Goal: Task Accomplishment & Management: Manage account settings

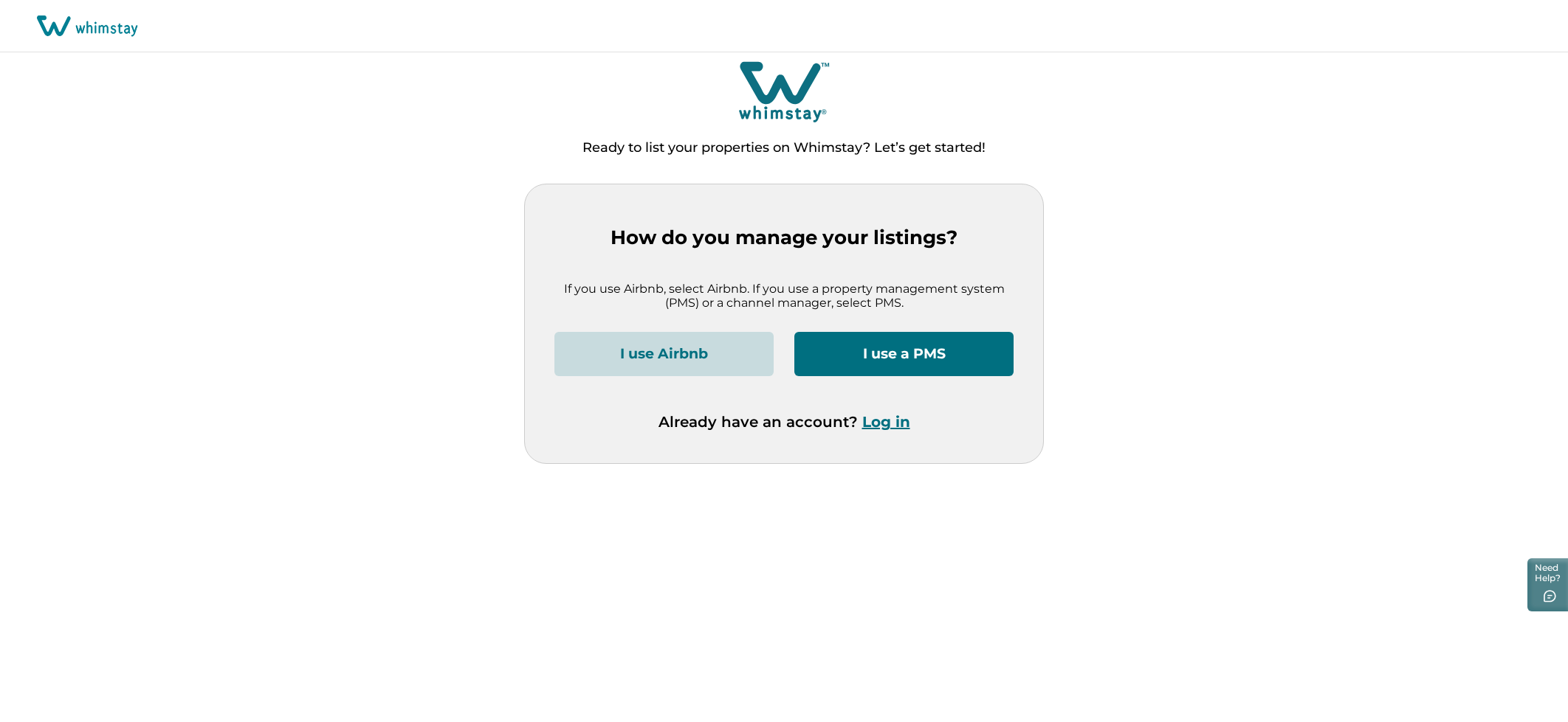
click at [895, 425] on button "Log in" at bounding box center [886, 422] width 48 height 18
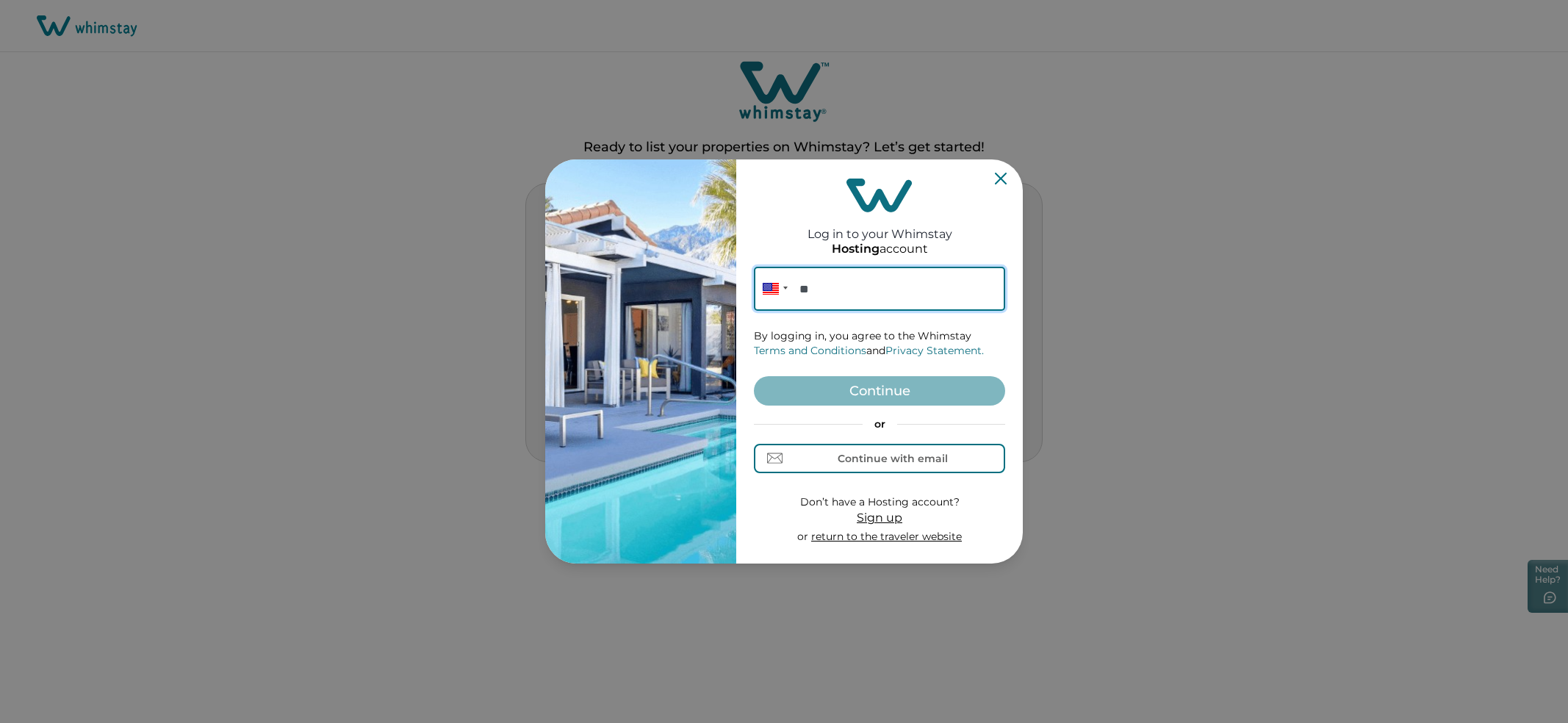
paste input "******"
type input "********"
click at [884, 457] on div "Continue with email" at bounding box center [892, 458] width 110 height 12
click at [846, 267] on input at bounding box center [879, 289] width 251 height 44
paste input "[EMAIL_ADDRESS][DOMAIN_NAME]"
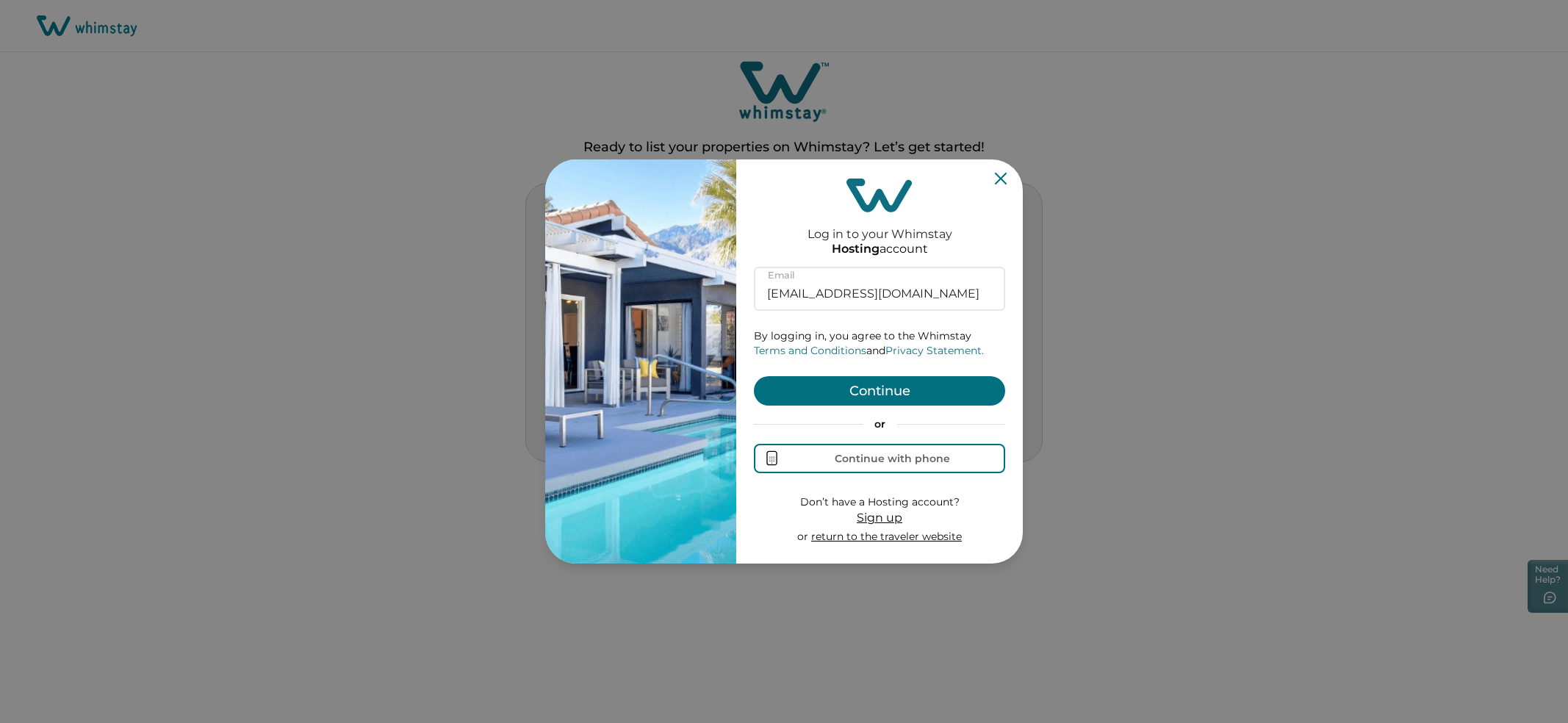
type input "[EMAIL_ADDRESS][DOMAIN_NAME]"
click at [954, 396] on button "Continue" at bounding box center [879, 391] width 251 height 30
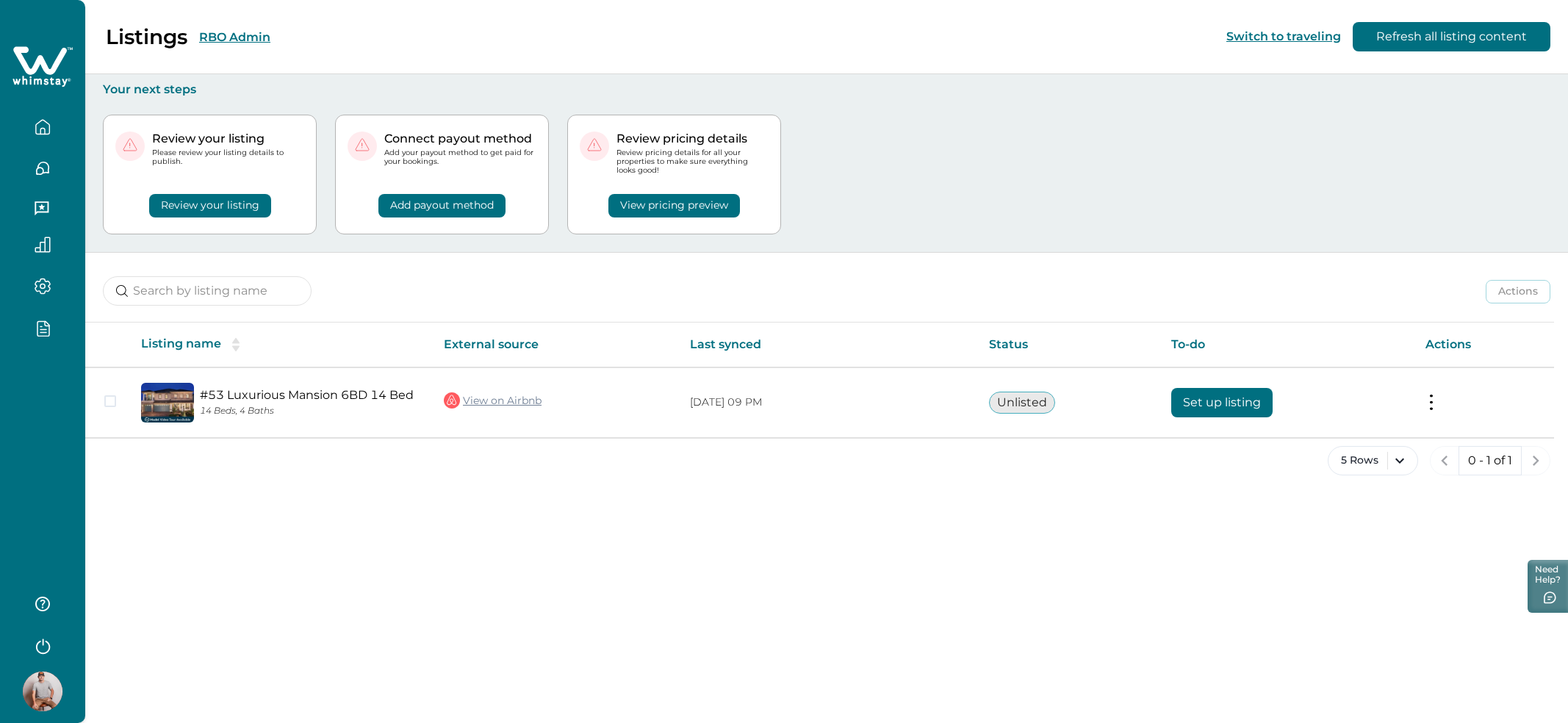
click at [51, 368] on div at bounding box center [43, 361] width 85 height 723
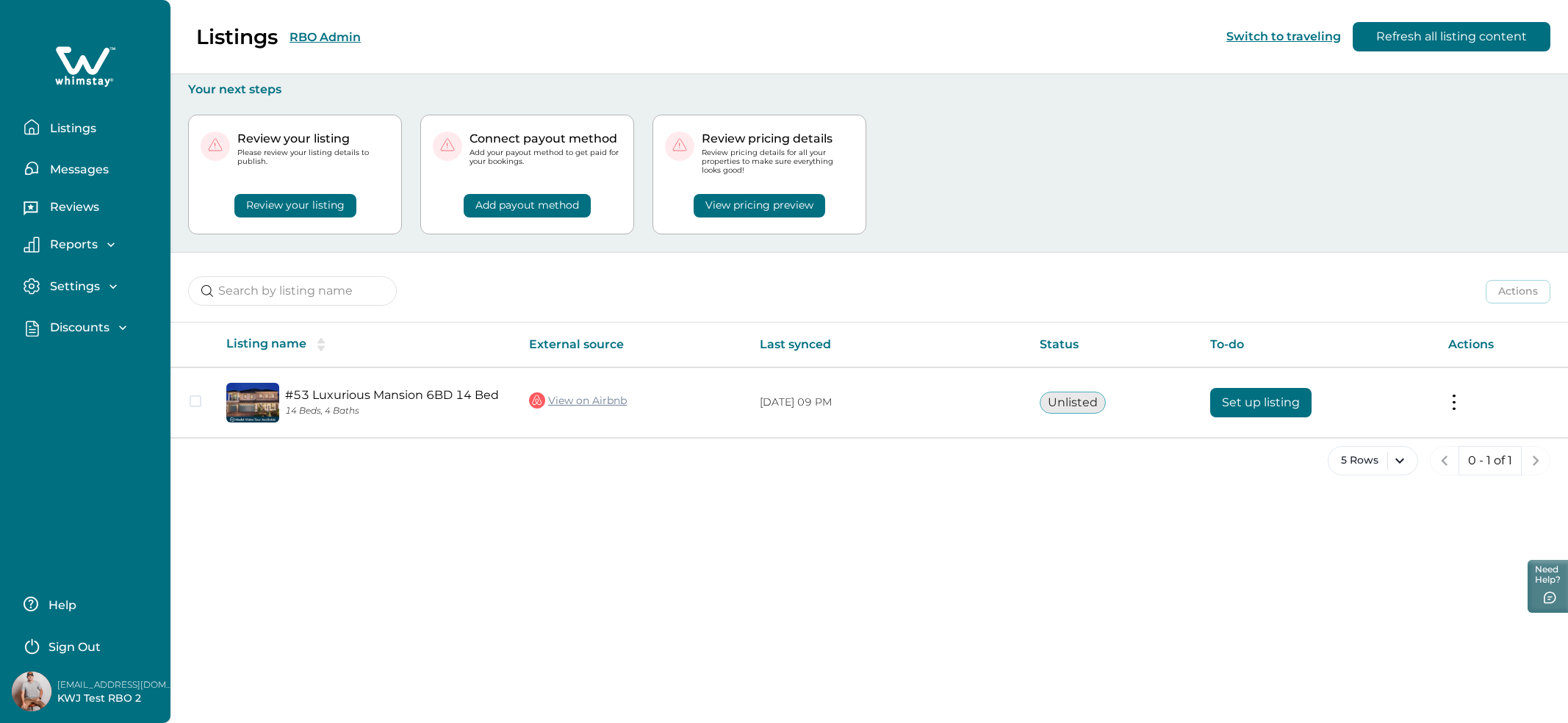
click at [71, 330] on p "Discounts" at bounding box center [77, 327] width 64 height 14
click at [78, 355] on p "Discounts" at bounding box center [77, 359] width 64 height 14
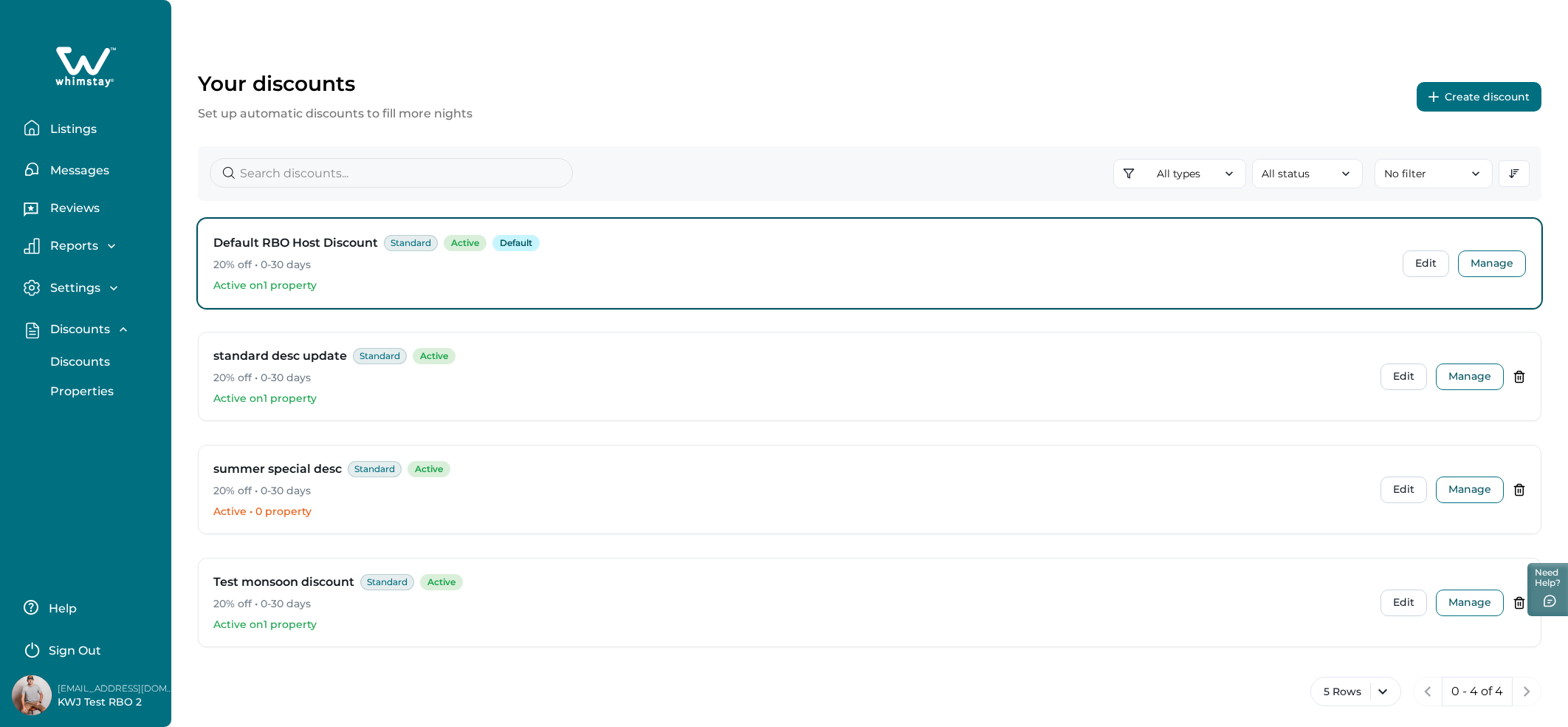
scroll to position [18, 0]
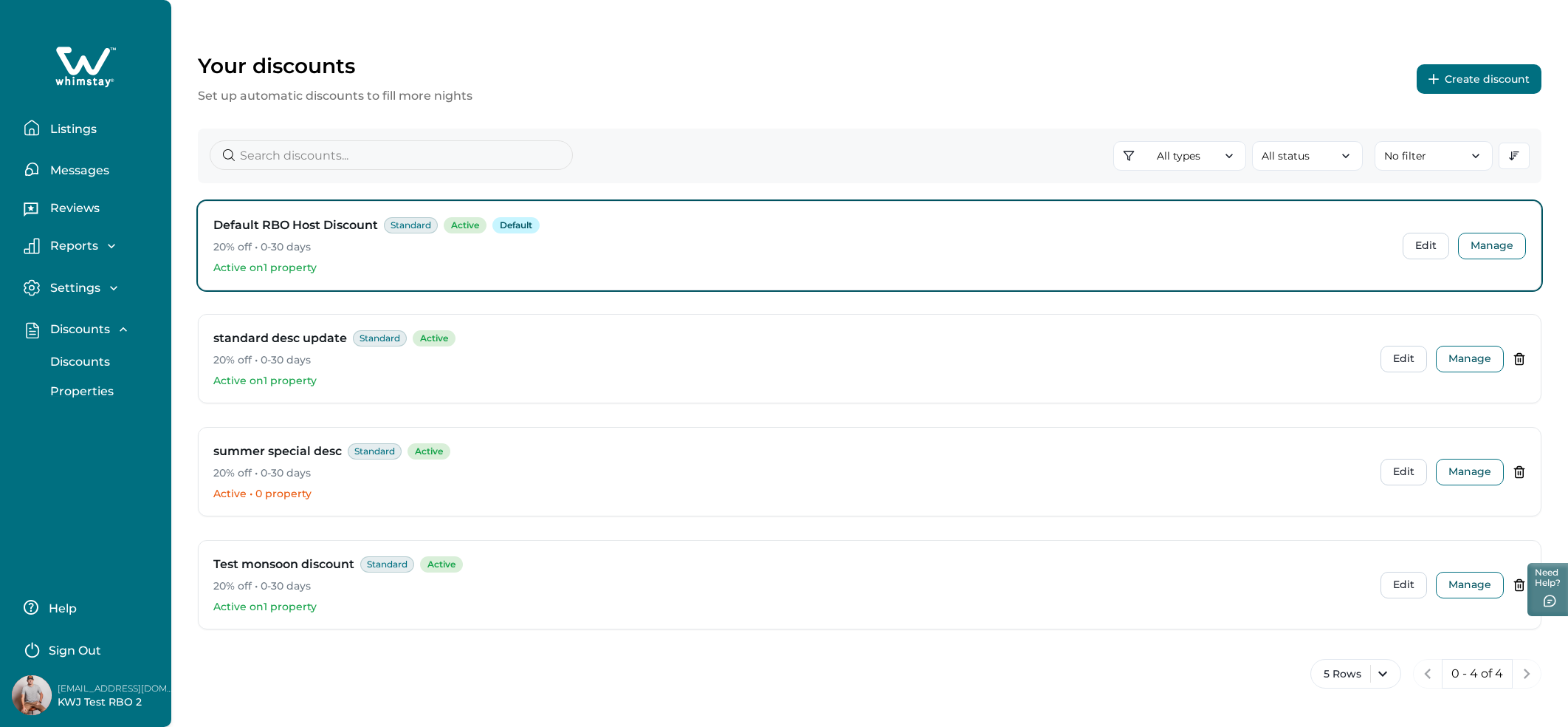
click at [68, 391] on p "Properties" at bounding box center [79, 391] width 68 height 15
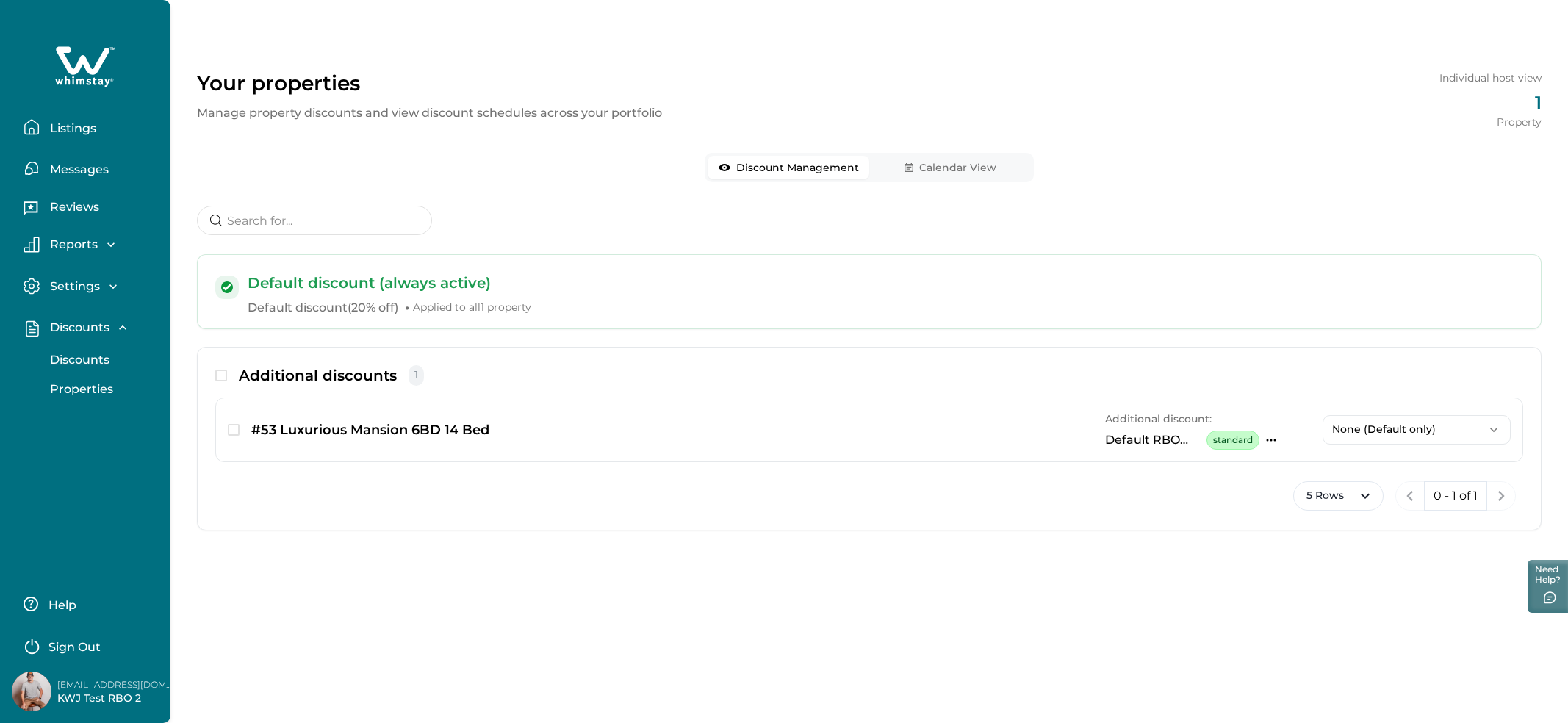
click at [91, 351] on button "Discounts" at bounding box center [101, 359] width 135 height 30
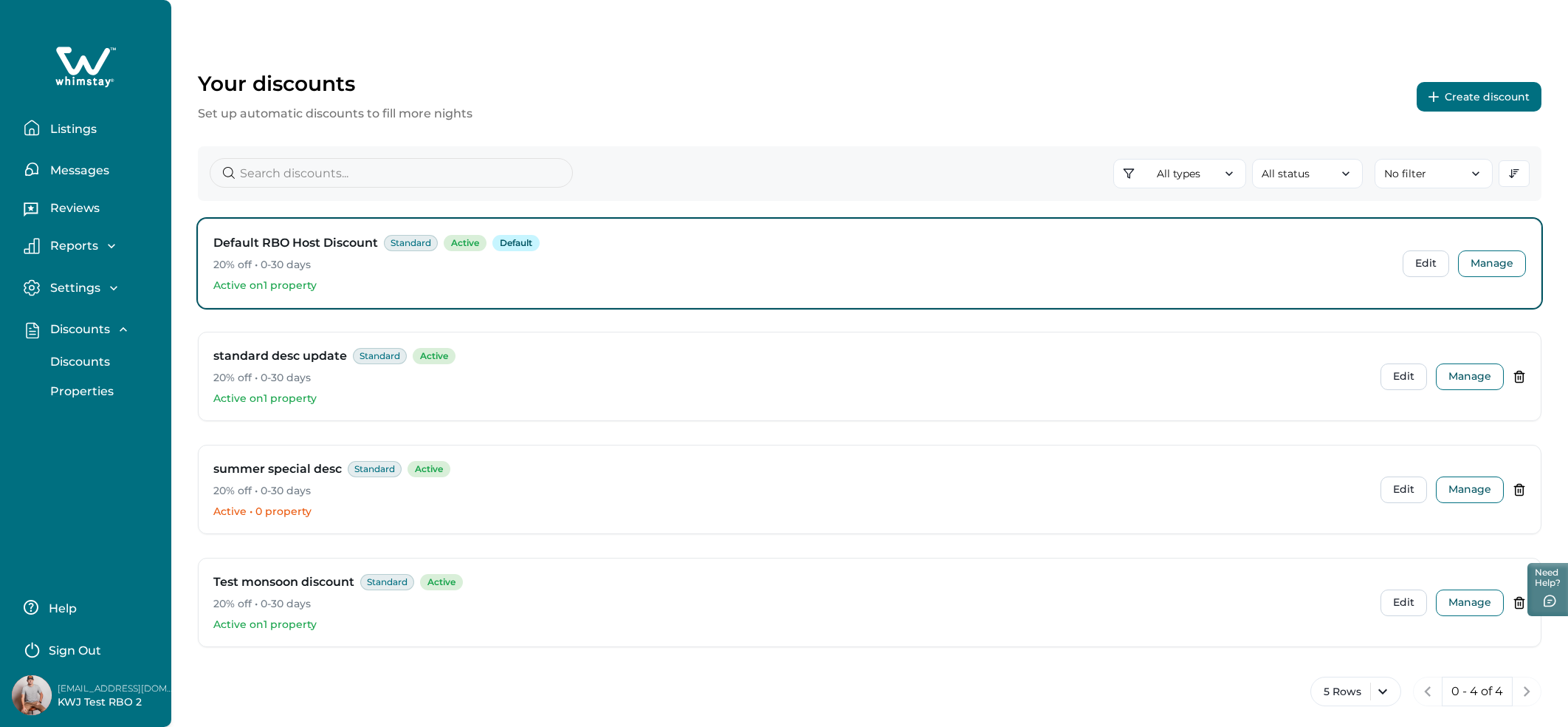
click at [96, 378] on button "Properties" at bounding box center [102, 391] width 136 height 30
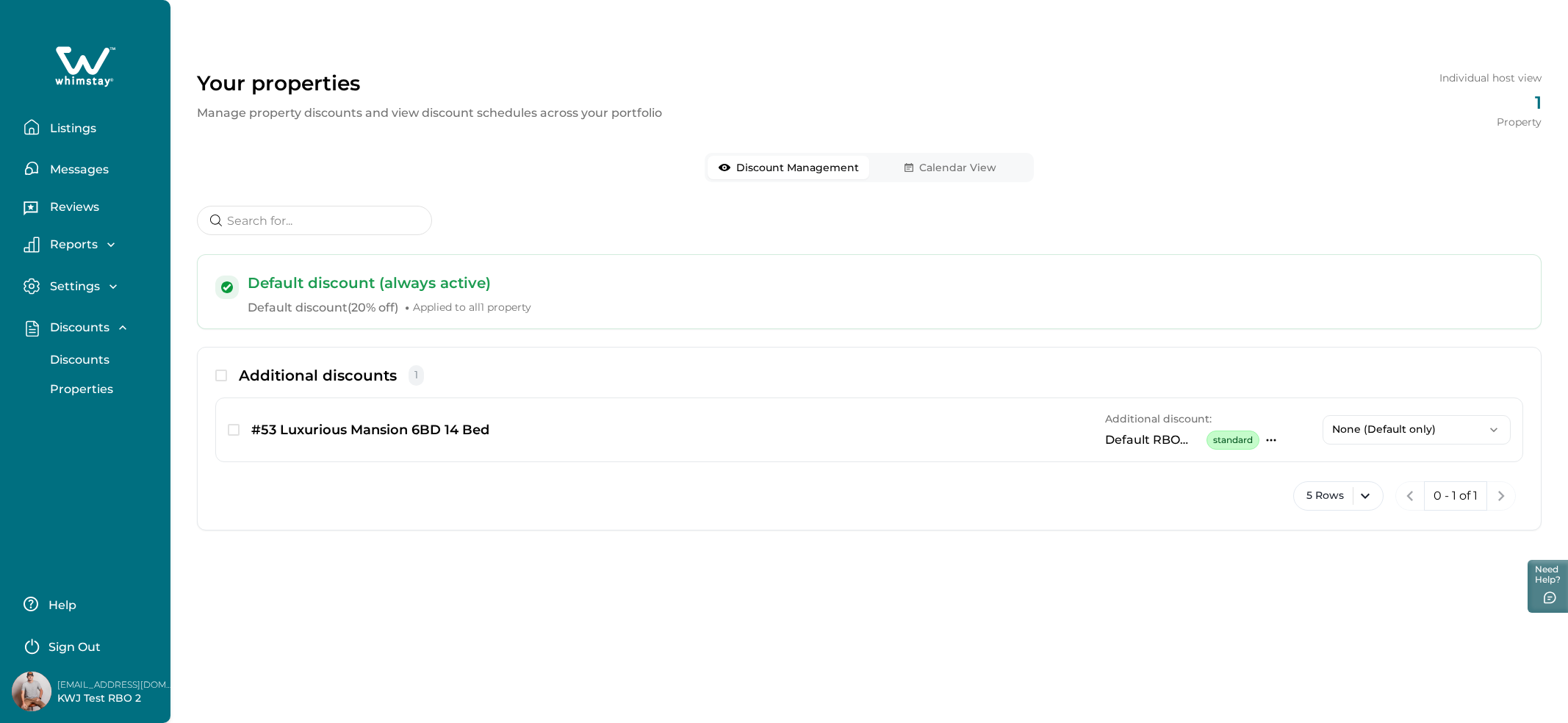
click at [89, 371] on button "Discounts" at bounding box center [101, 359] width 135 height 30
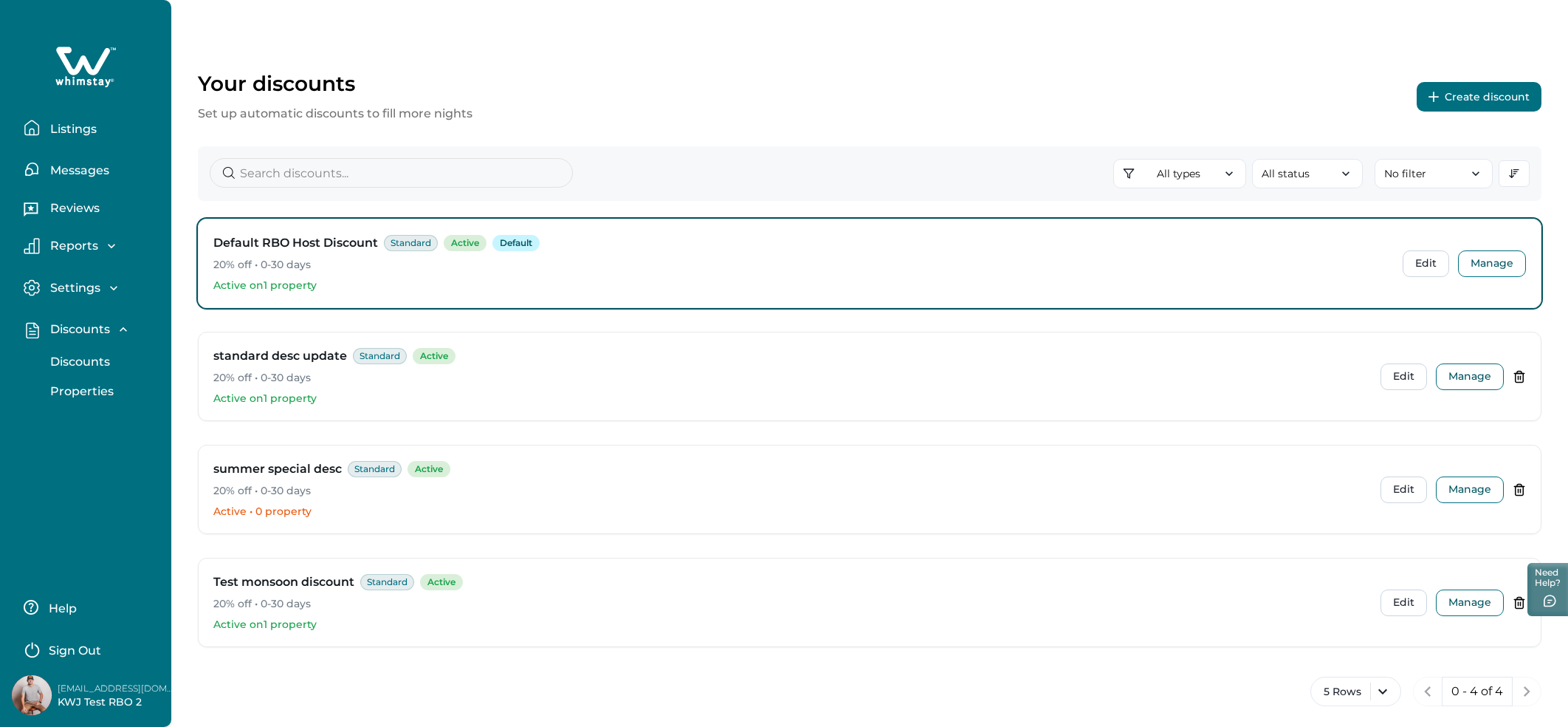
click at [1478, 94] on button "Create discount" at bounding box center [1479, 97] width 125 height 30
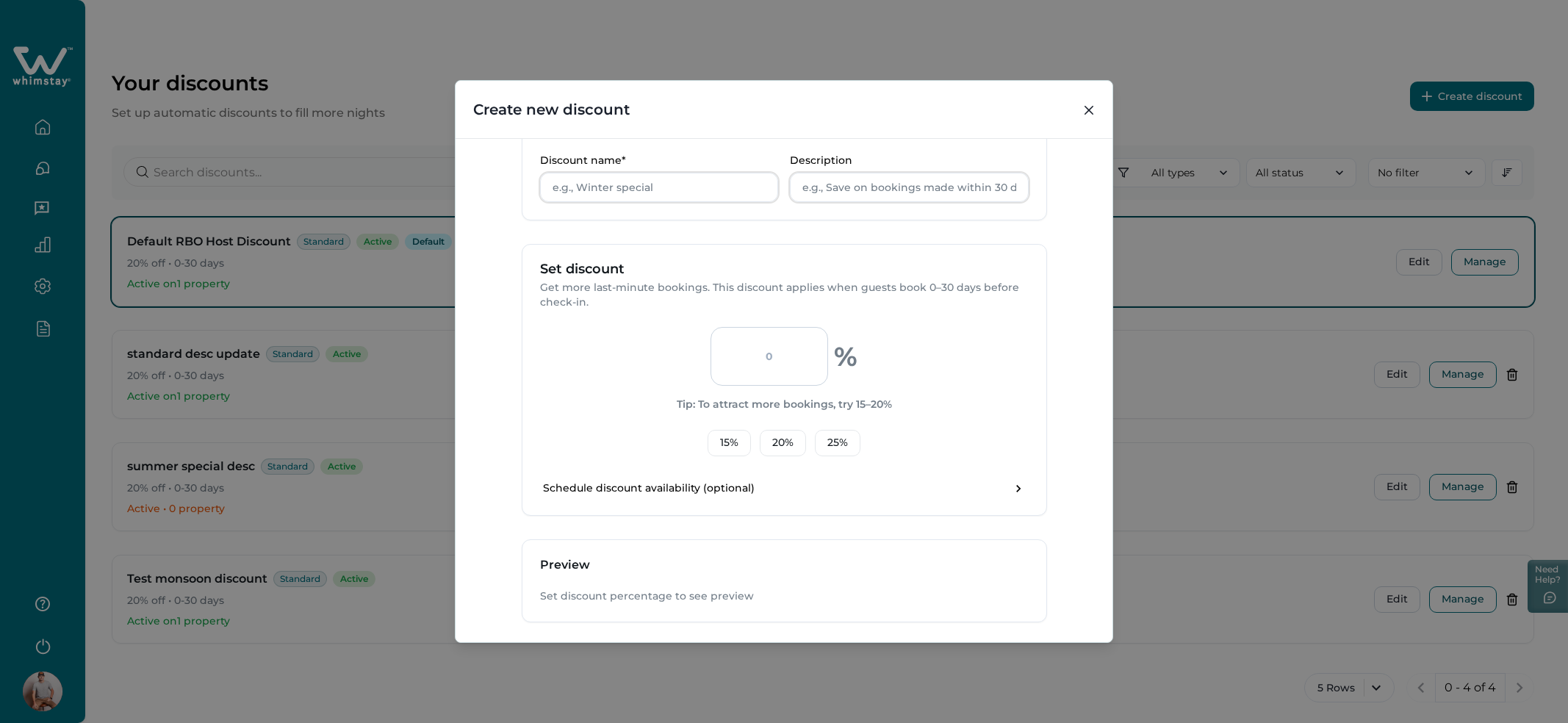
scroll to position [324, 0]
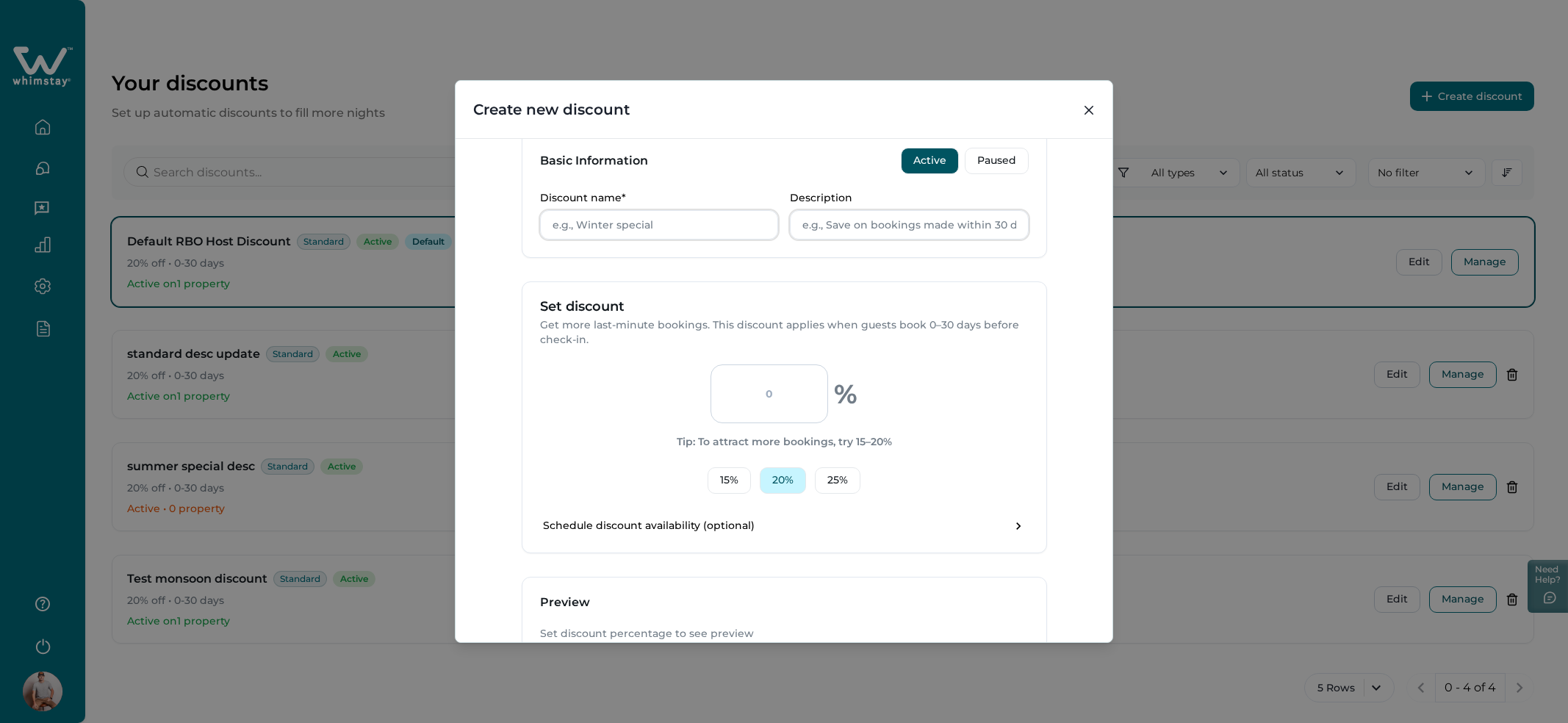
click at [780, 468] on button "20 %" at bounding box center [783, 480] width 46 height 26
type input "20"
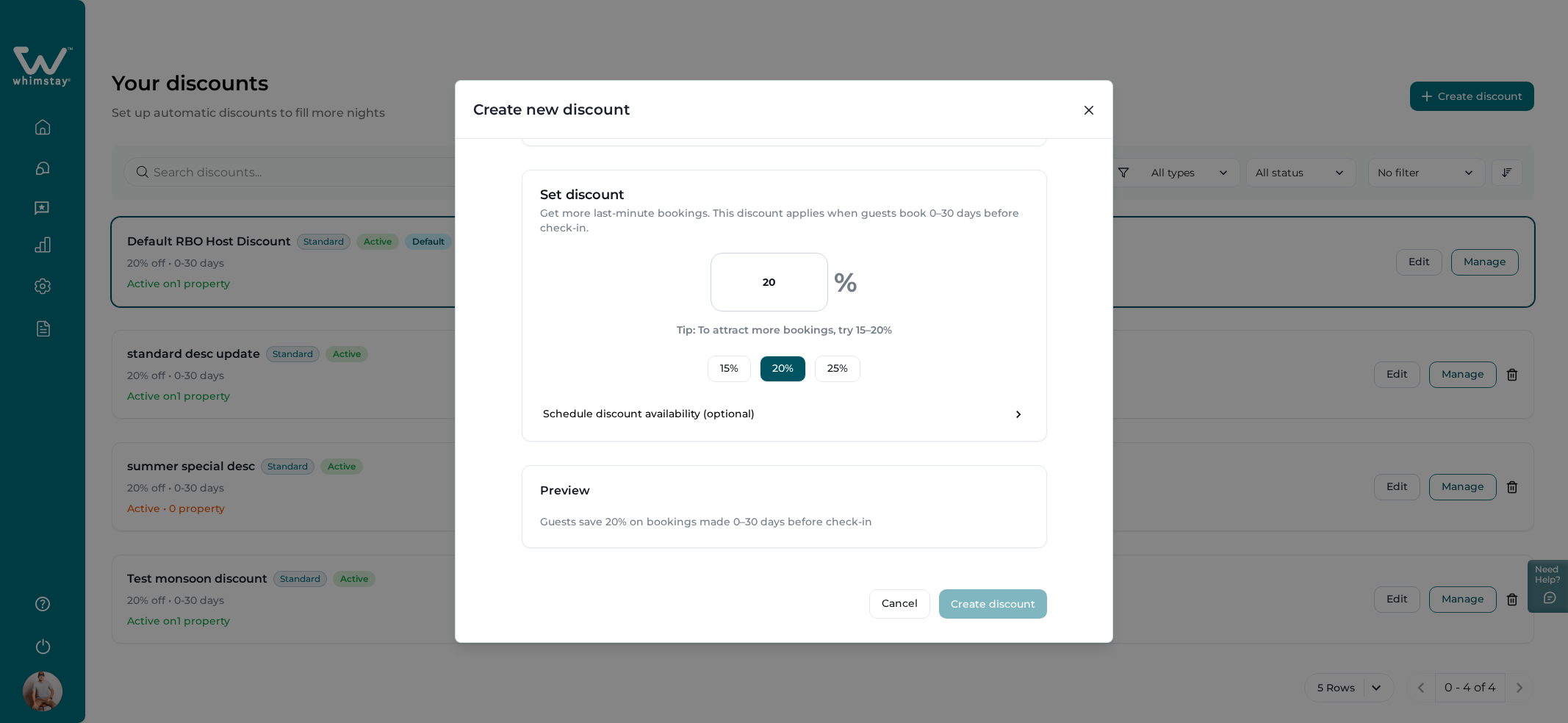
scroll to position [353, 0]
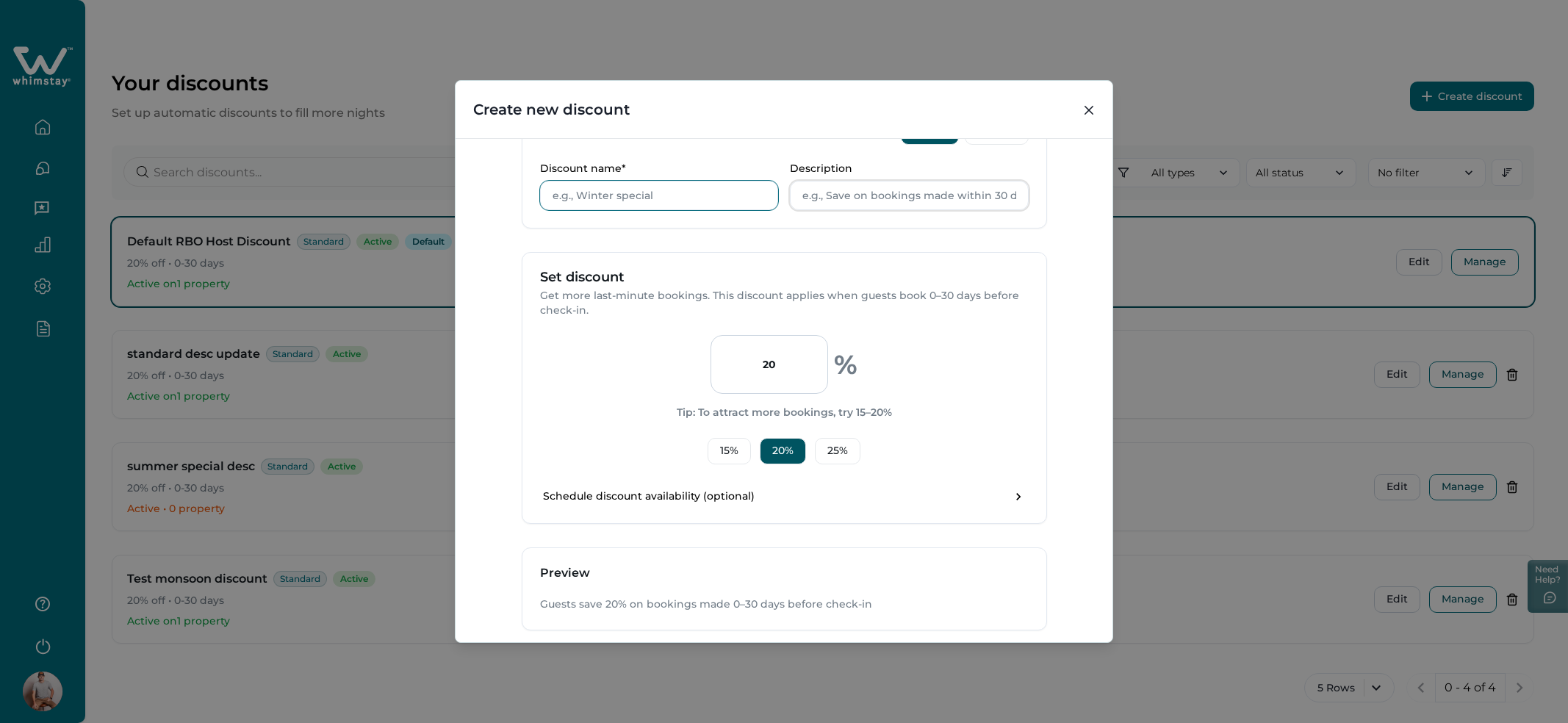
click at [658, 198] on input "Discount name*" at bounding box center [659, 195] width 238 height 30
type input "asdf"
click at [722, 296] on p "Get more last-minute bookings. This discount applies when guests book 0–30 days…" at bounding box center [784, 303] width 489 height 29
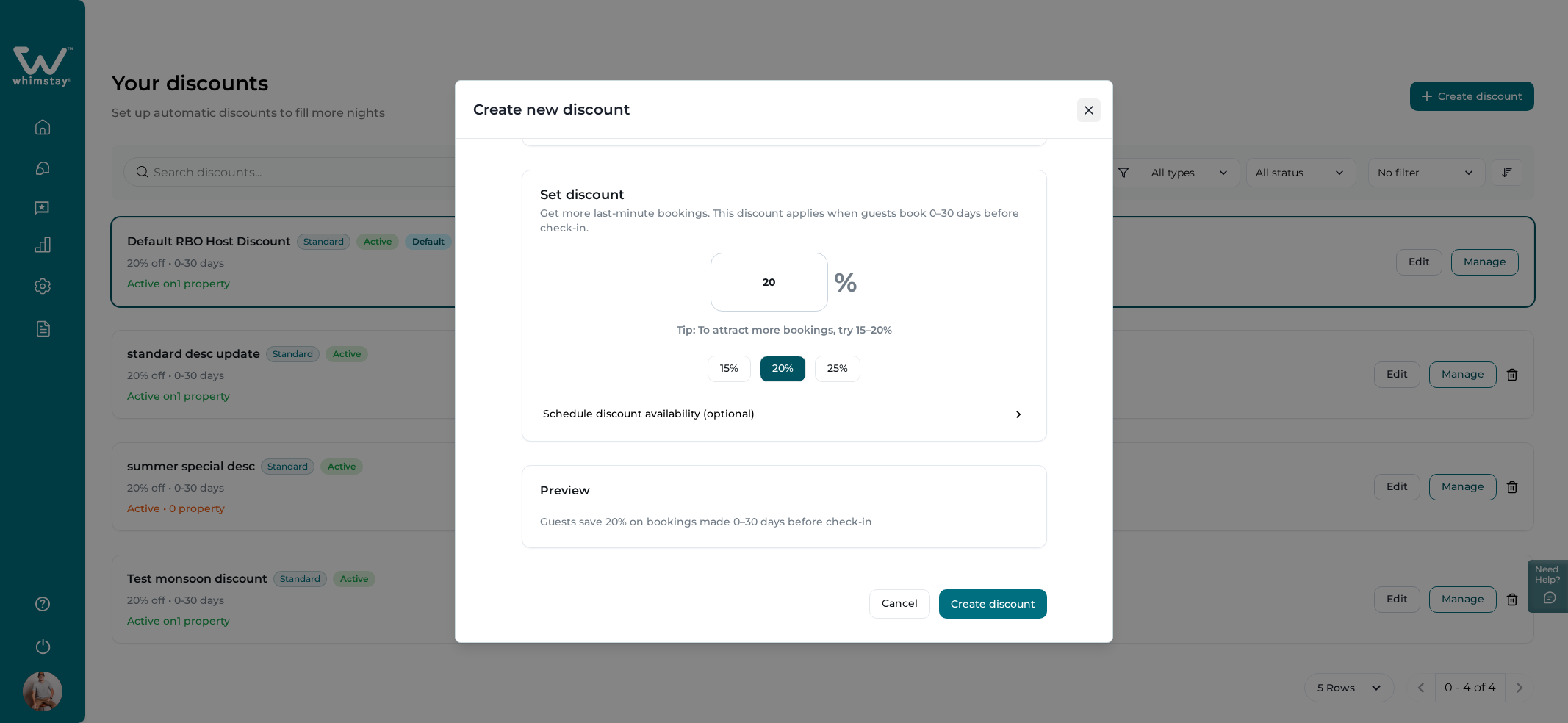
click at [1093, 110] on icon "Close" at bounding box center [1088, 110] width 9 height 9
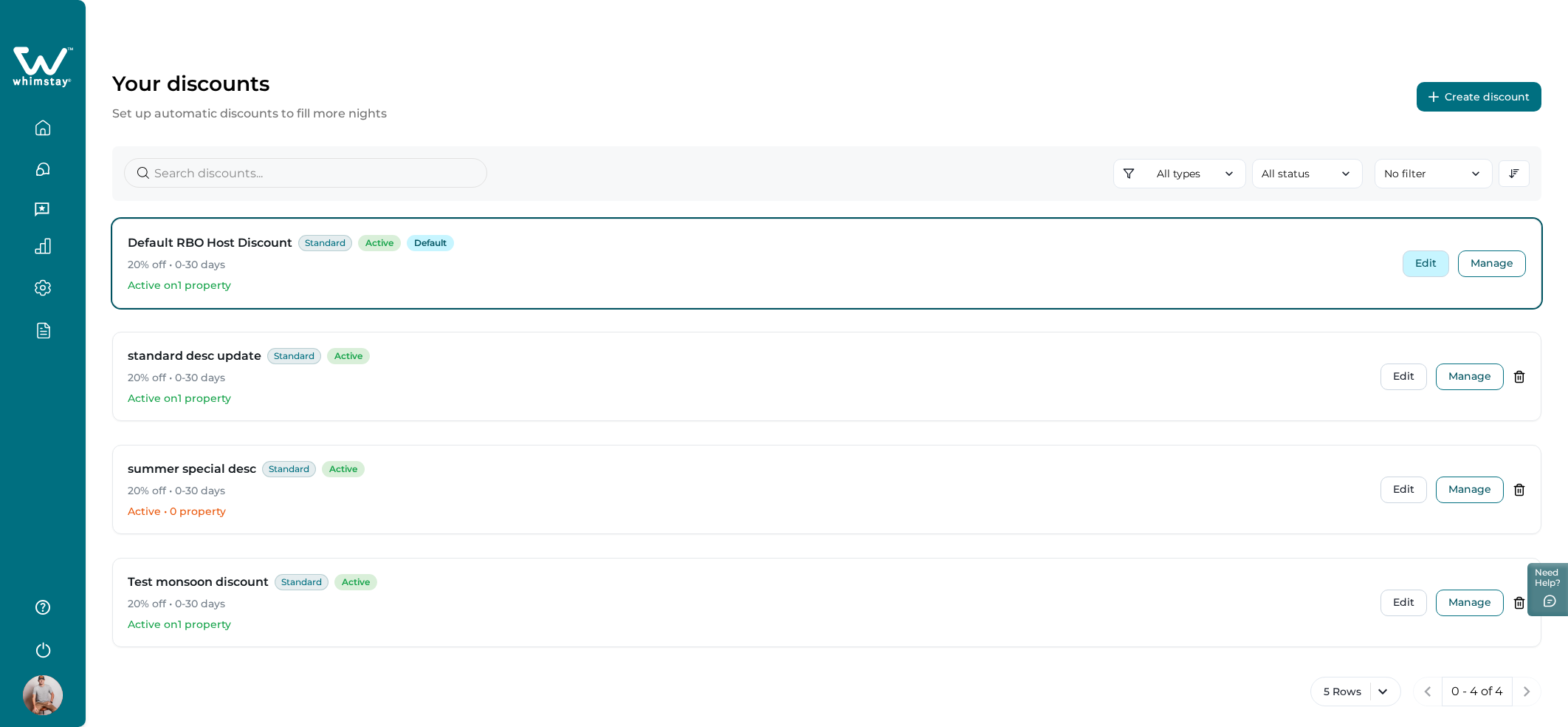
click at [1424, 270] on button "Edit" at bounding box center [1426, 263] width 46 height 27
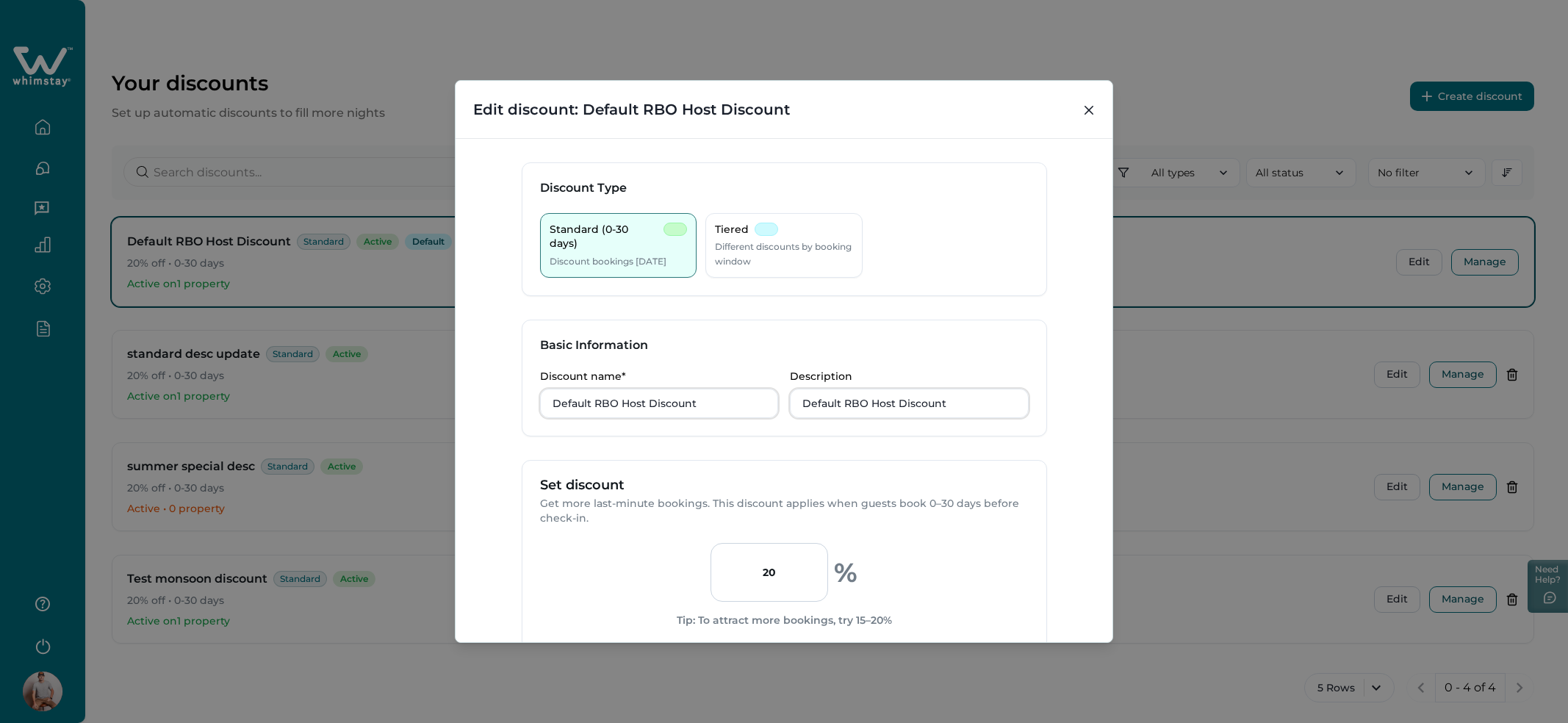
scroll to position [218, 0]
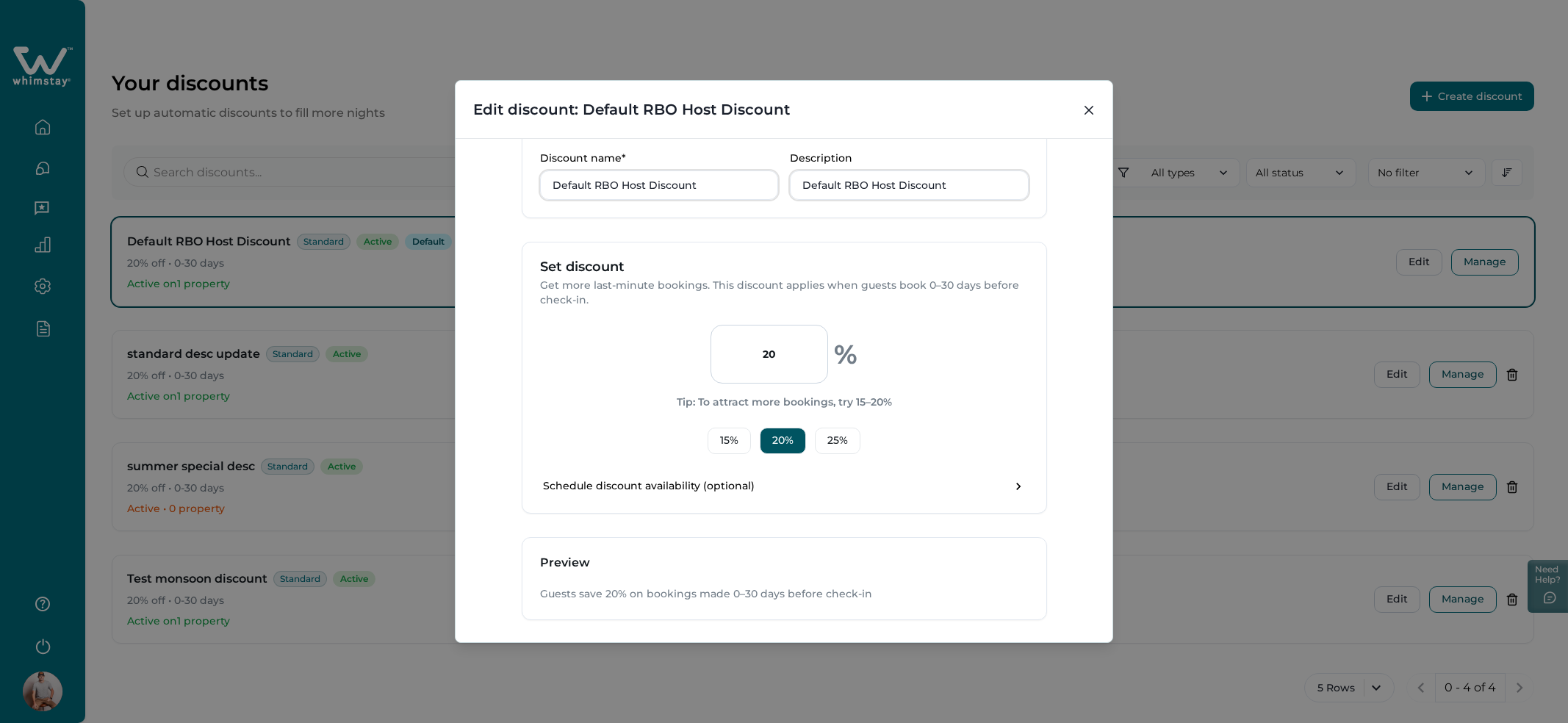
click at [777, 370] on input "20" at bounding box center [769, 353] width 118 height 59
type input "2"
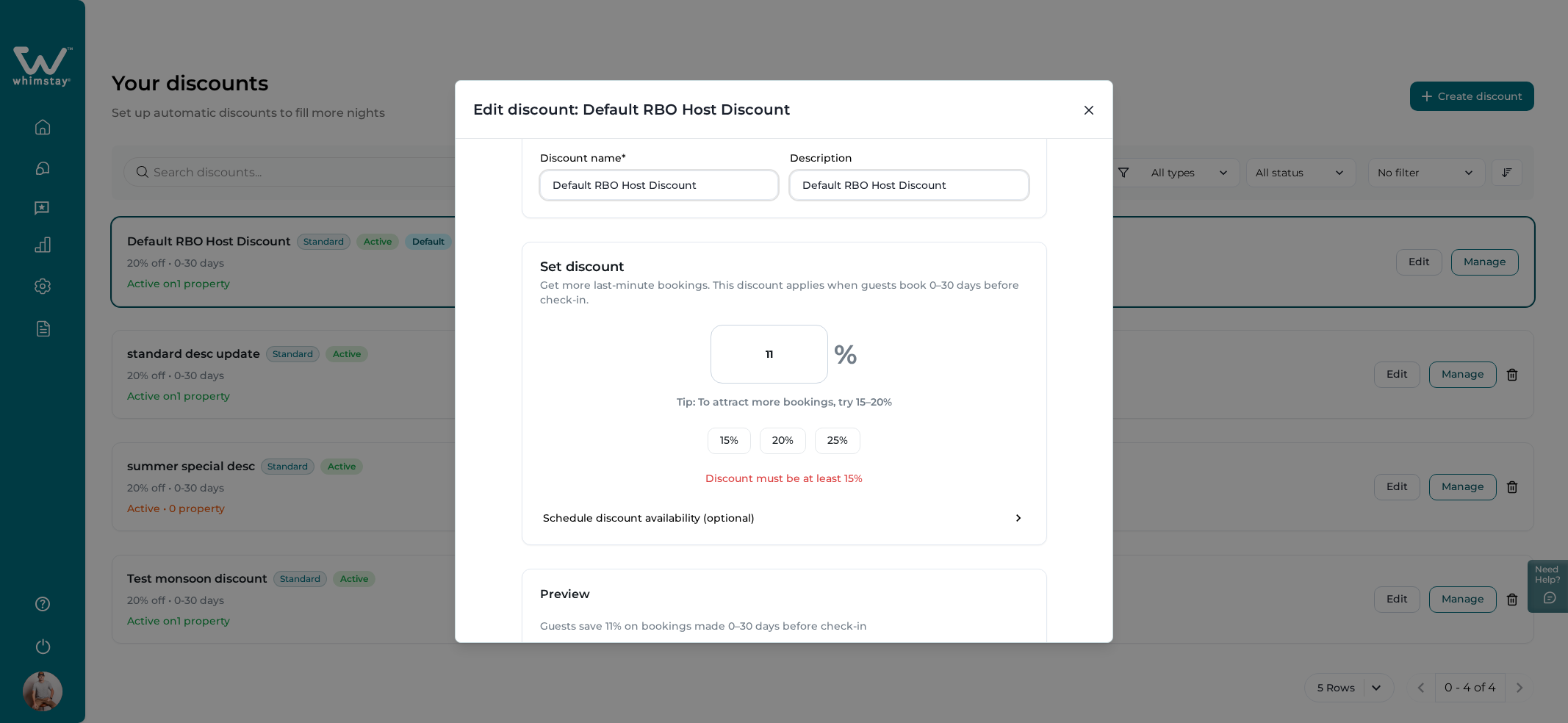
type input "1"
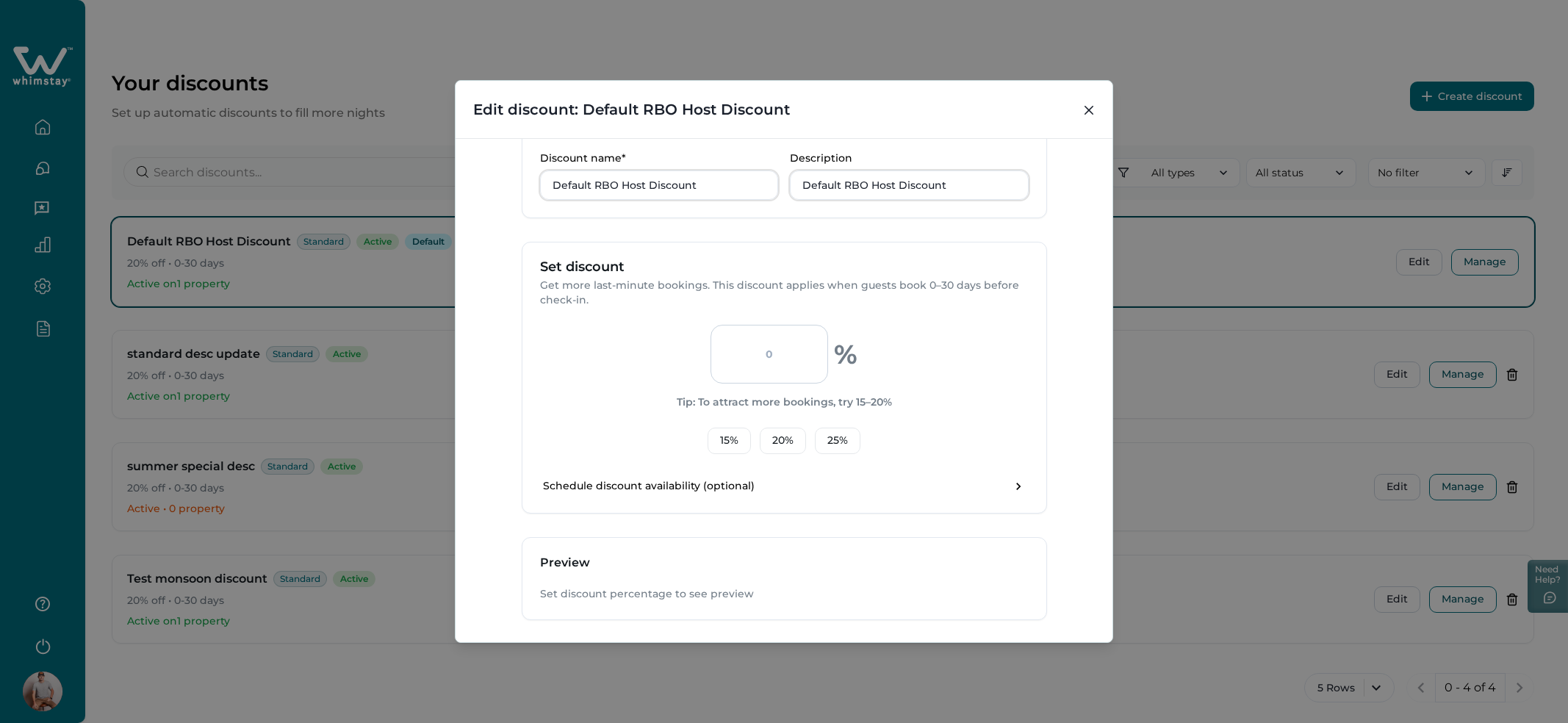
type input "1"
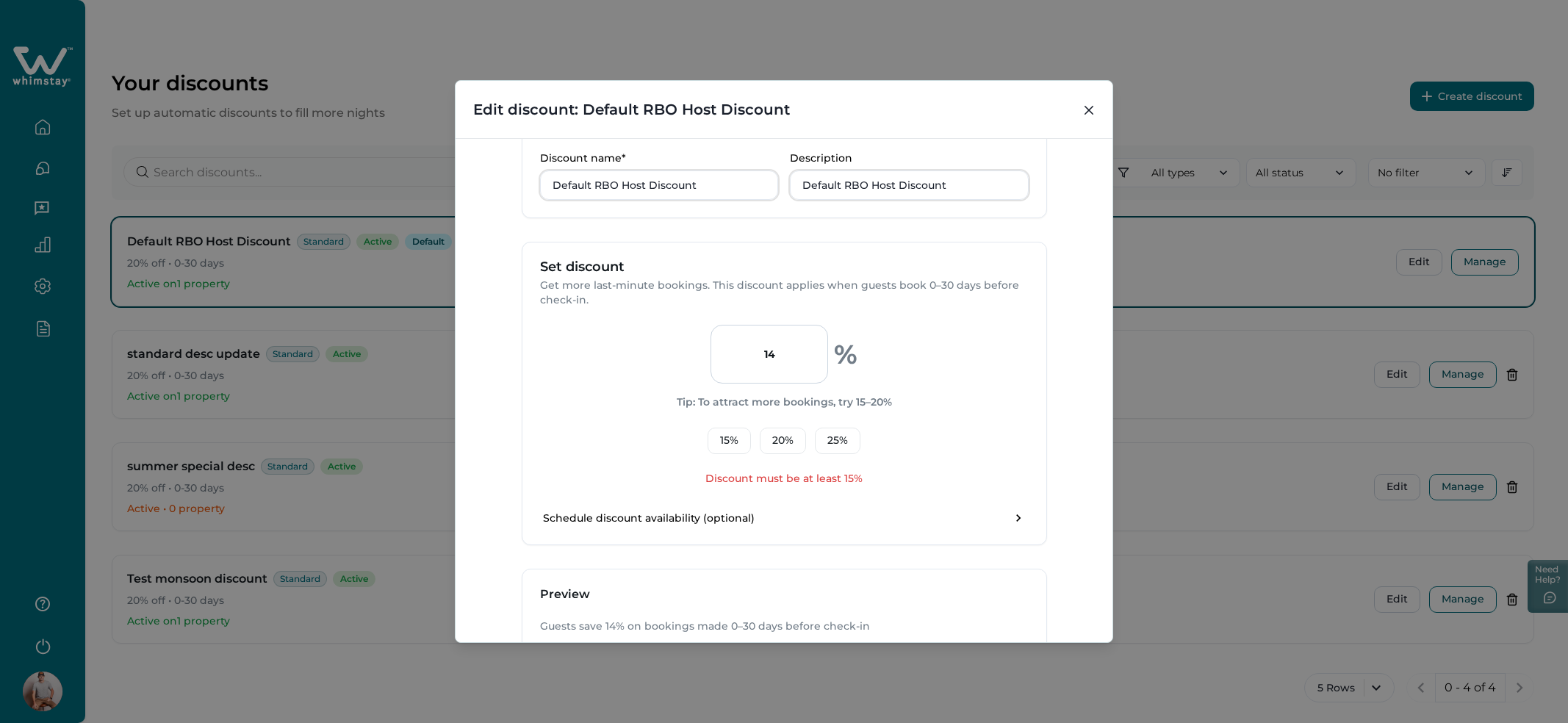
type input "1"
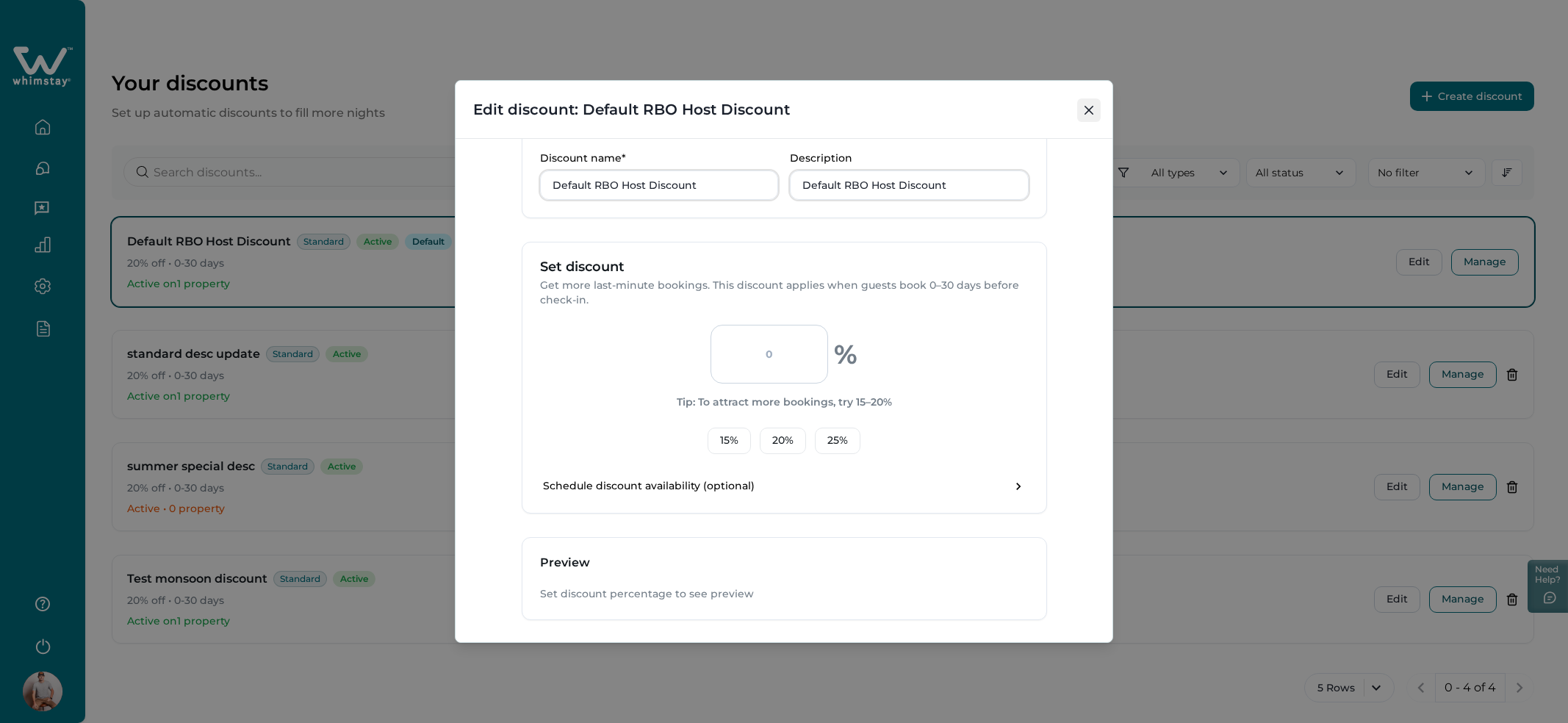
click at [1089, 107] on icon "Close" at bounding box center [1088, 110] width 9 height 9
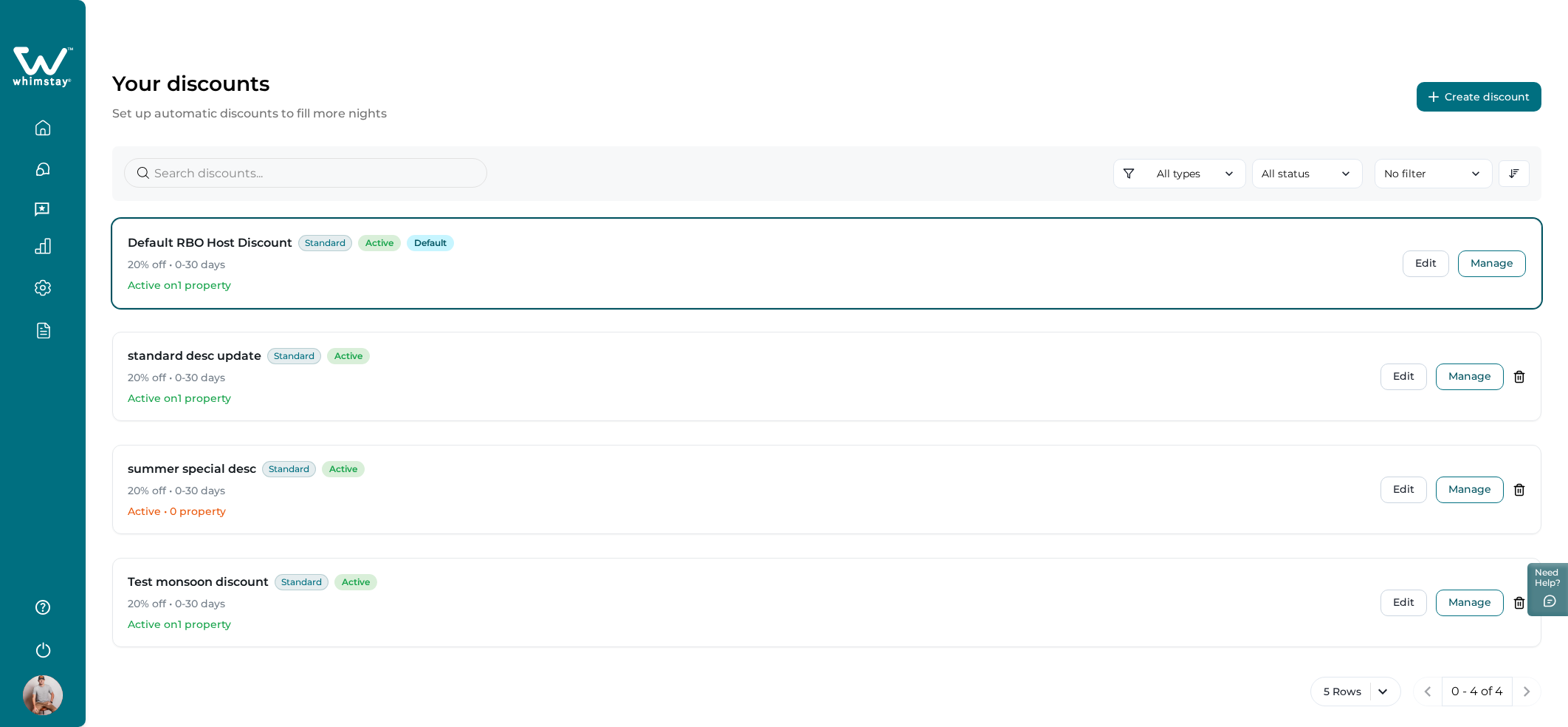
click at [1565, 211] on div "Your discounts Set up automatic discounts to fill more nights Create discount A…" at bounding box center [827, 372] width 1482 height 744
click at [1472, 384] on button "Manage" at bounding box center [1470, 376] width 68 height 27
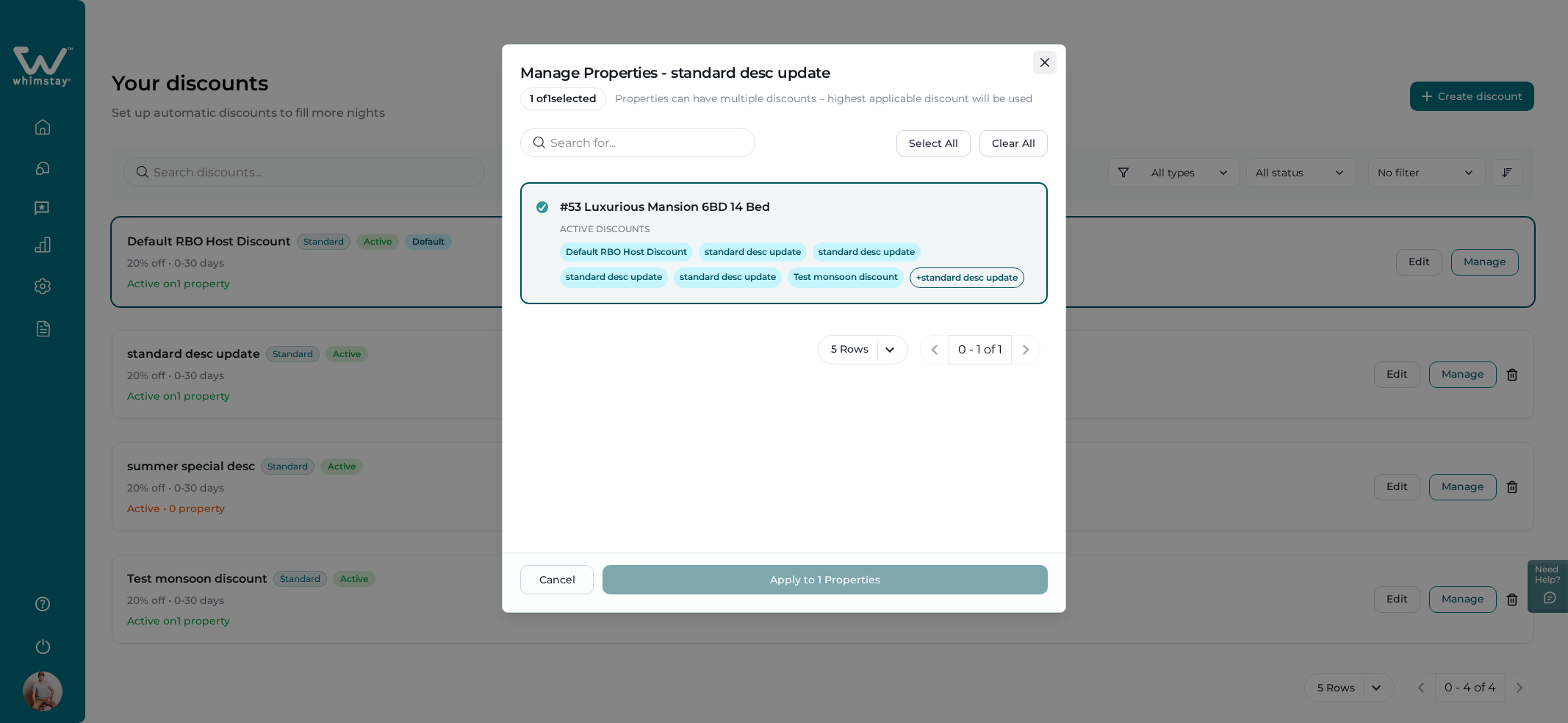
click at [1042, 59] on icon "Close" at bounding box center [1044, 62] width 9 height 9
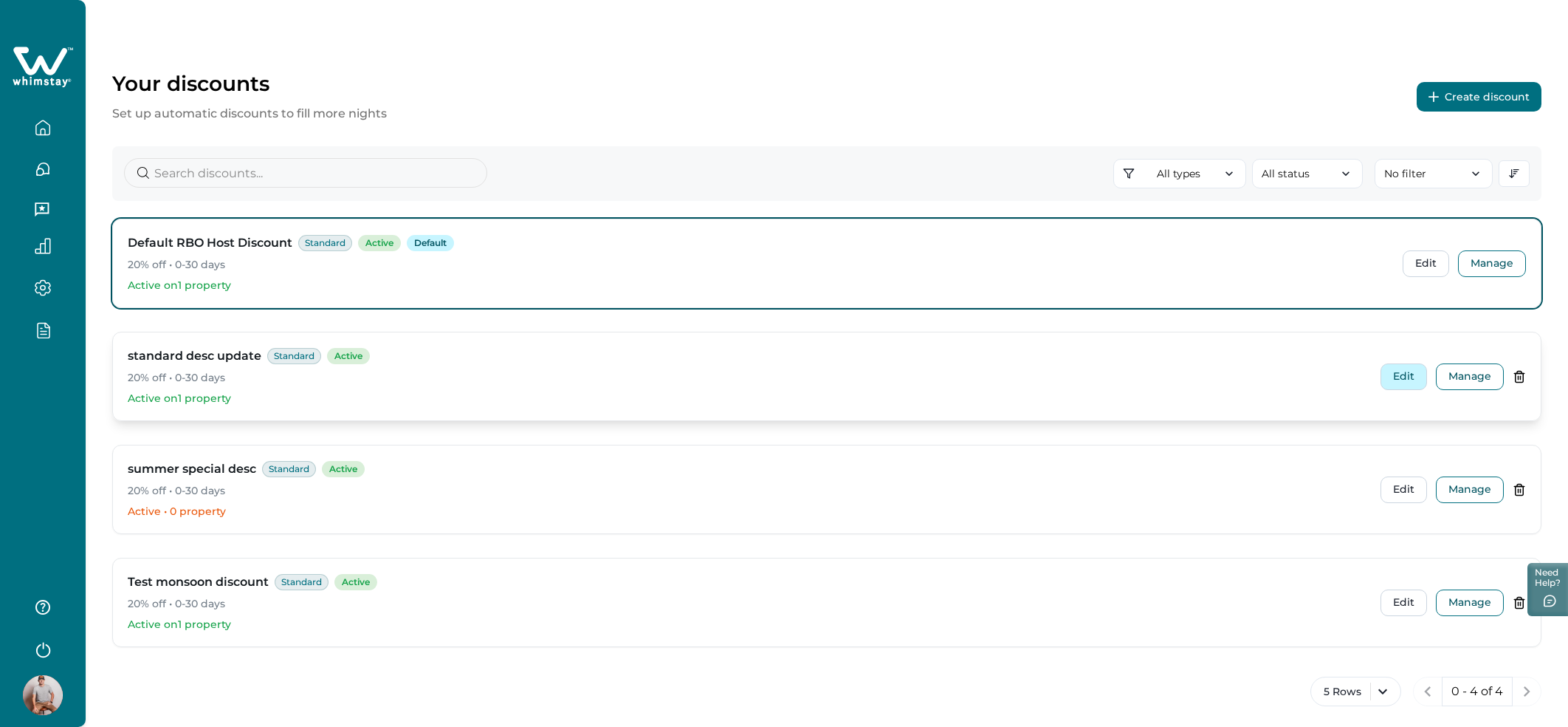
click at [1398, 378] on button "Edit" at bounding box center [1404, 376] width 46 height 27
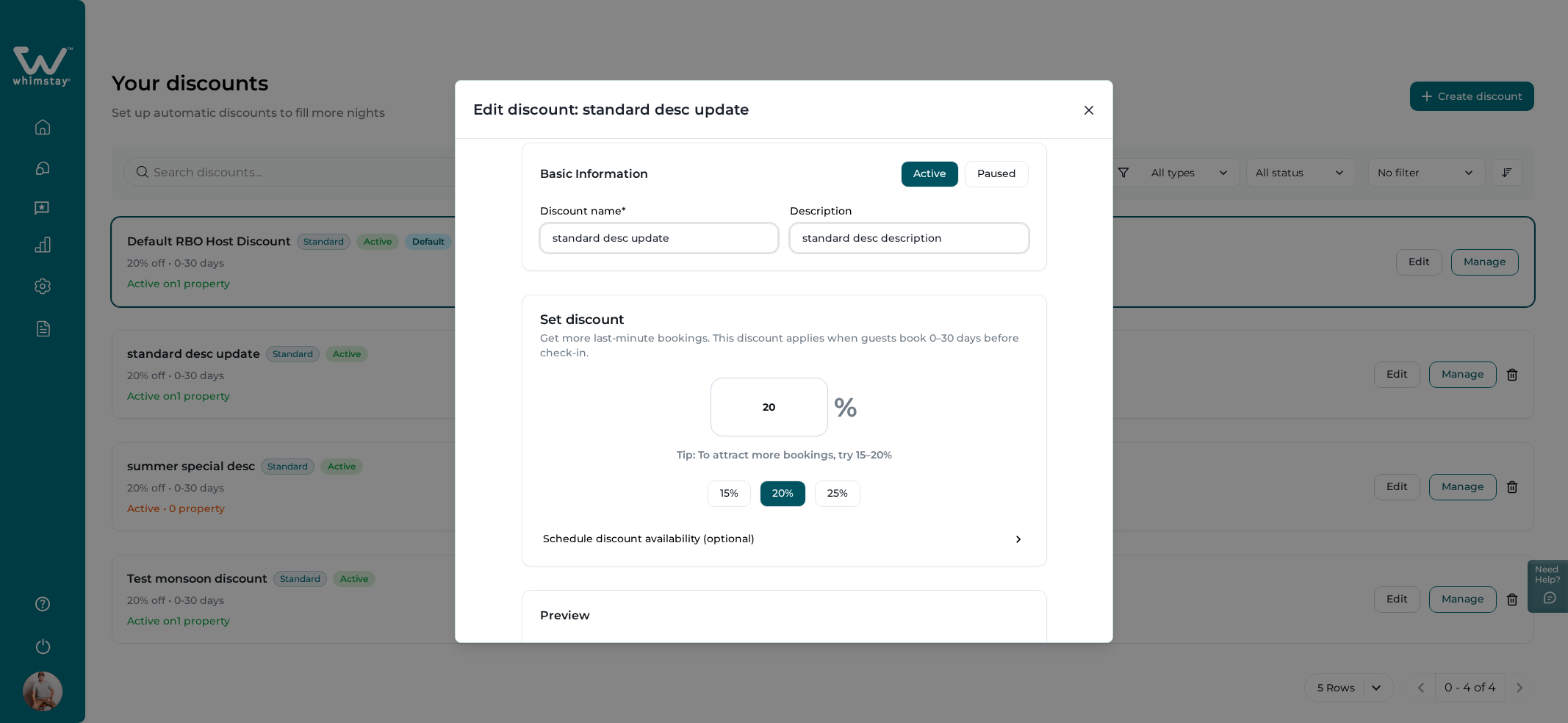
scroll to position [435, 0]
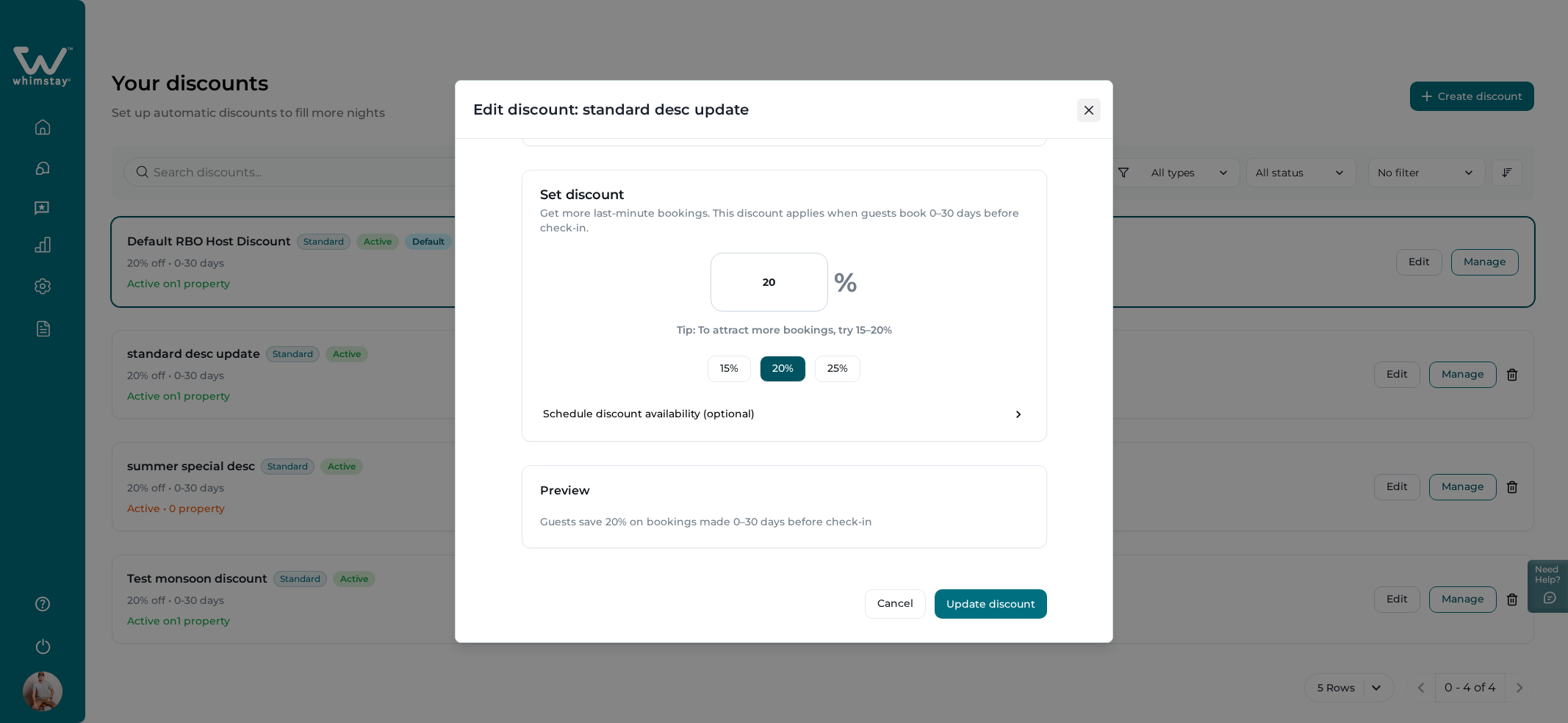
click at [1092, 110] on icon "Close" at bounding box center [1088, 110] width 9 height 9
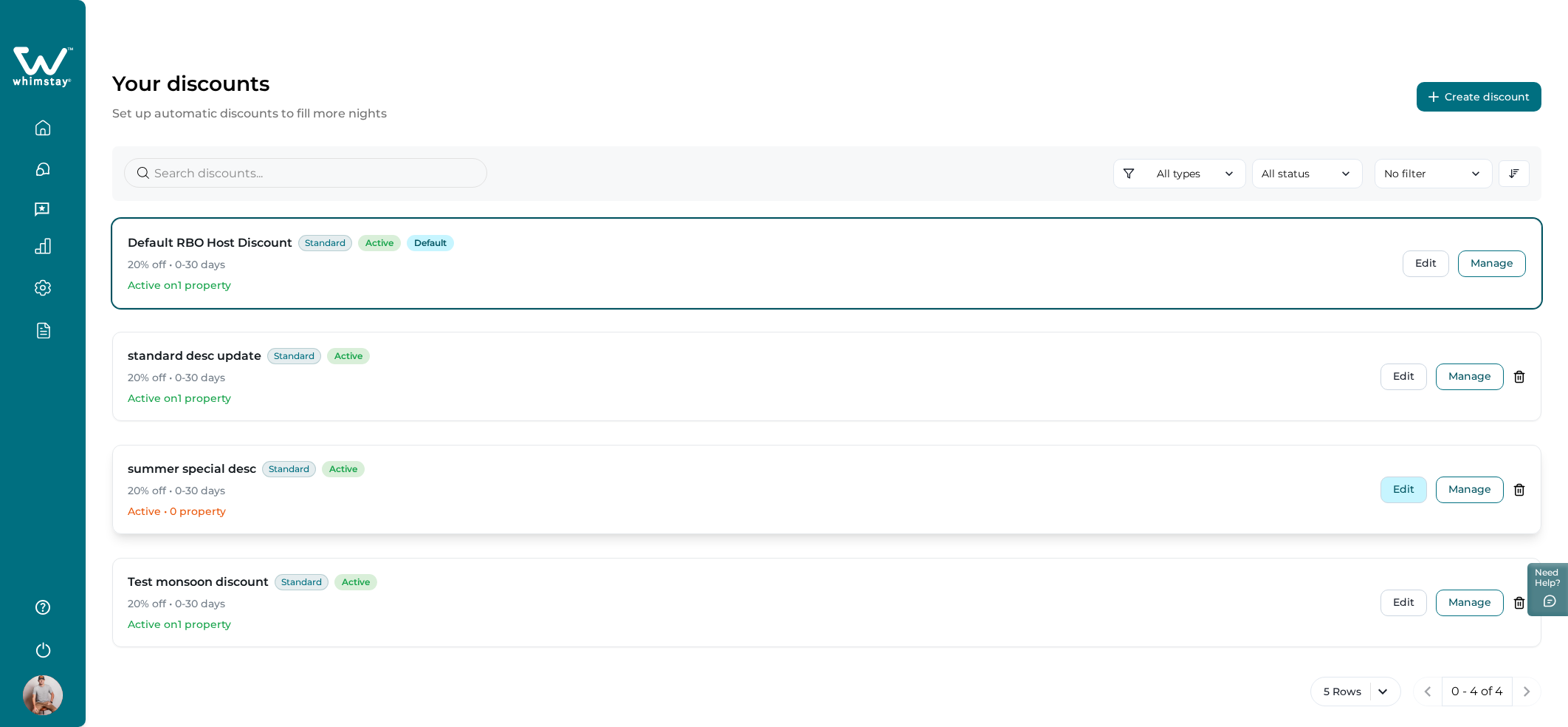
click at [1412, 488] on button "Edit" at bounding box center [1404, 489] width 46 height 27
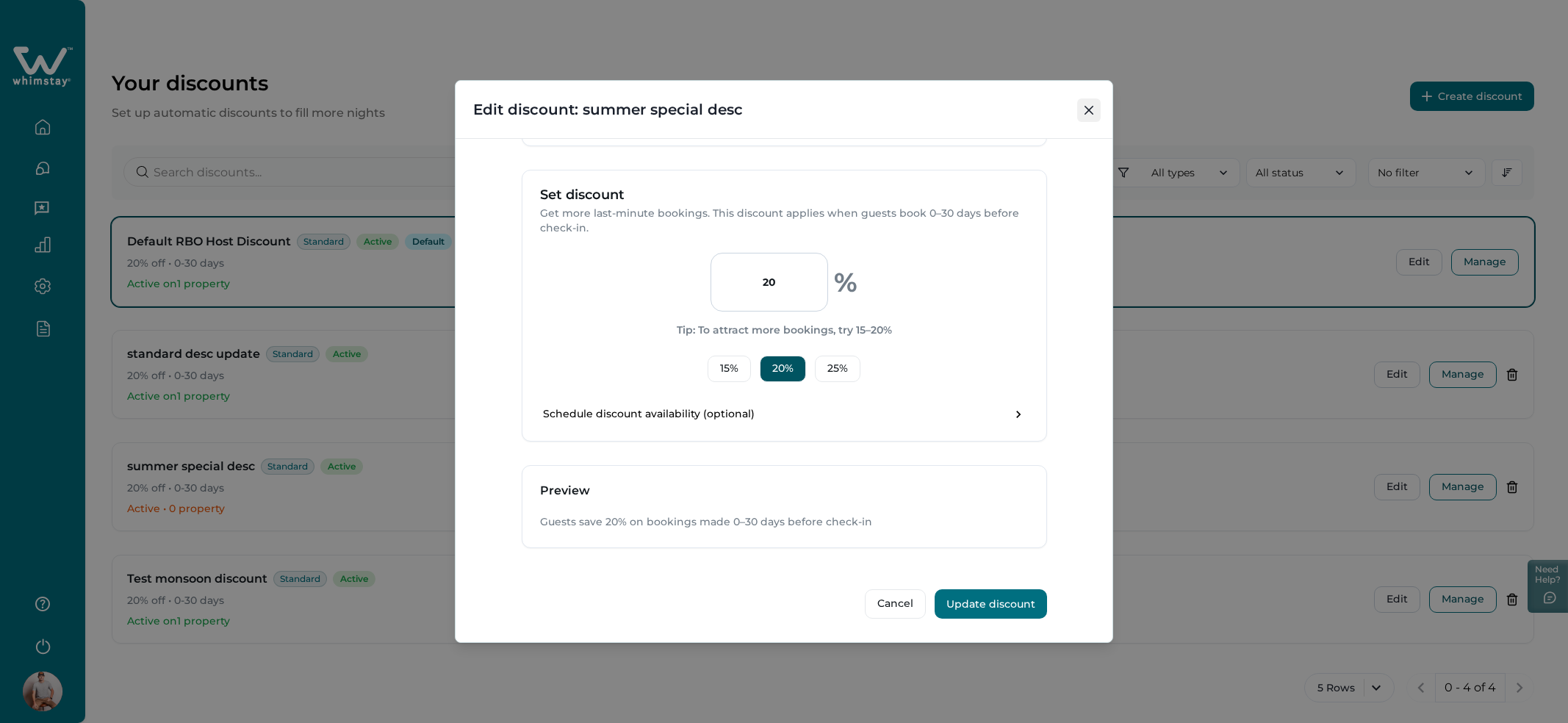
click at [1090, 108] on icon "Close" at bounding box center [1088, 110] width 9 height 9
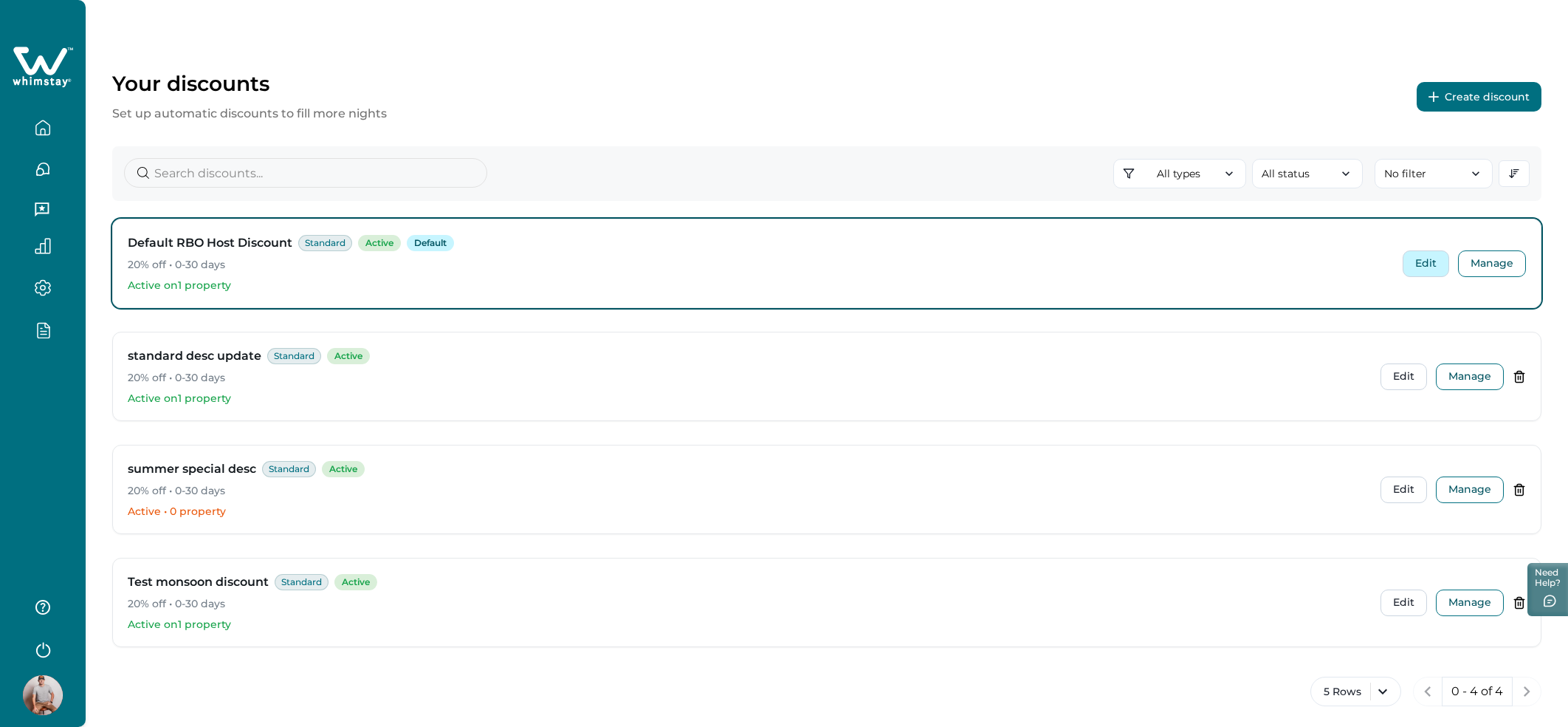
click at [1437, 271] on button "Edit" at bounding box center [1426, 263] width 46 height 27
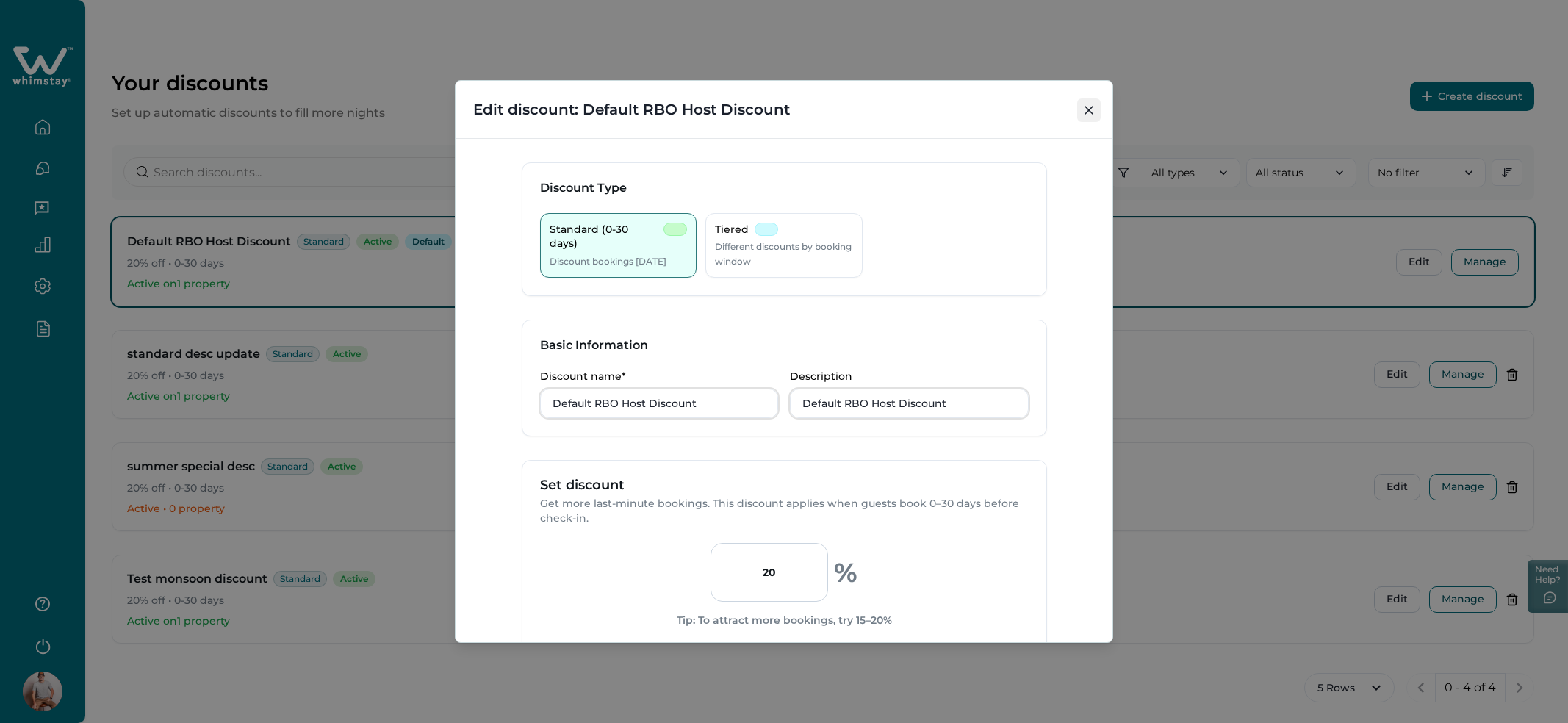
click at [1084, 115] on icon "Close" at bounding box center [1088, 110] width 9 height 9
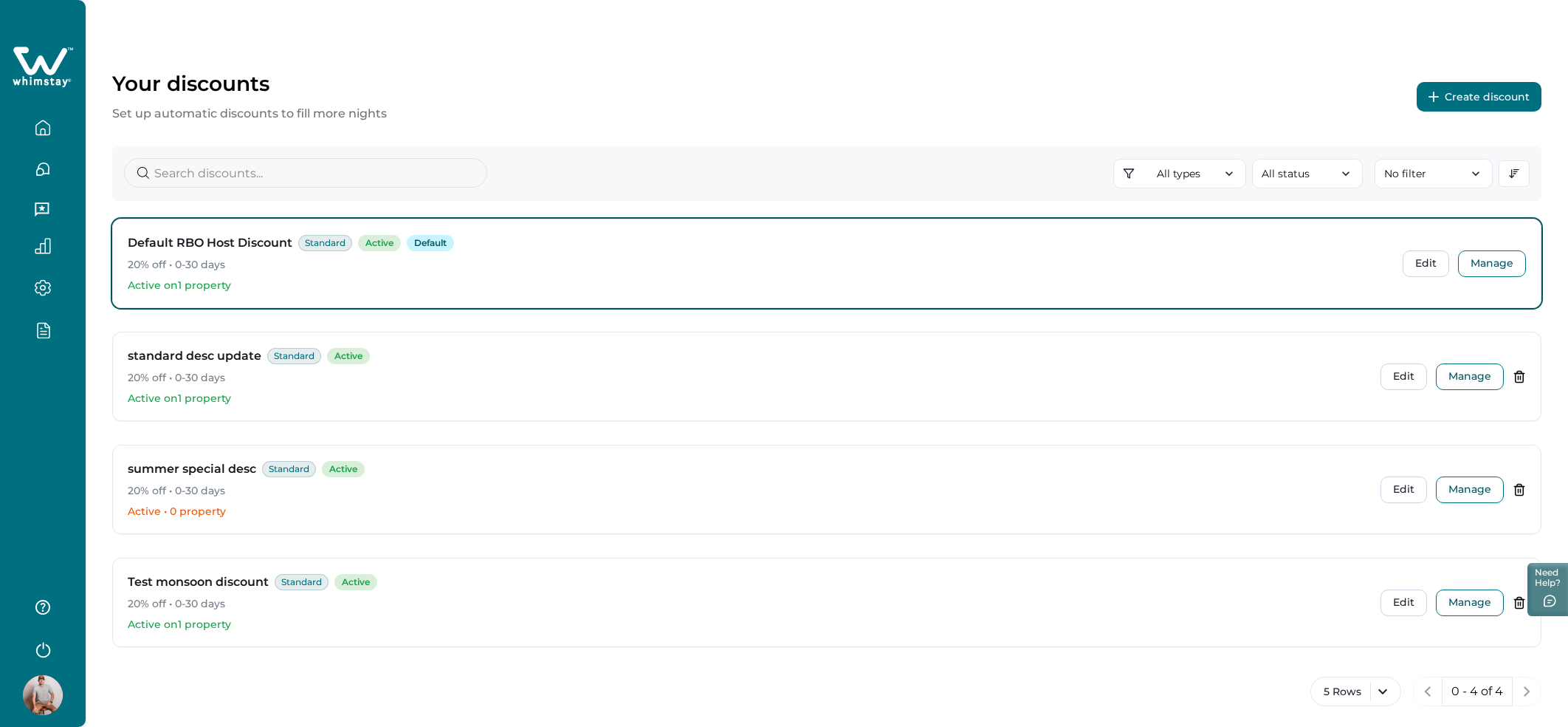
click at [48, 341] on div at bounding box center [43, 334] width 62 height 26
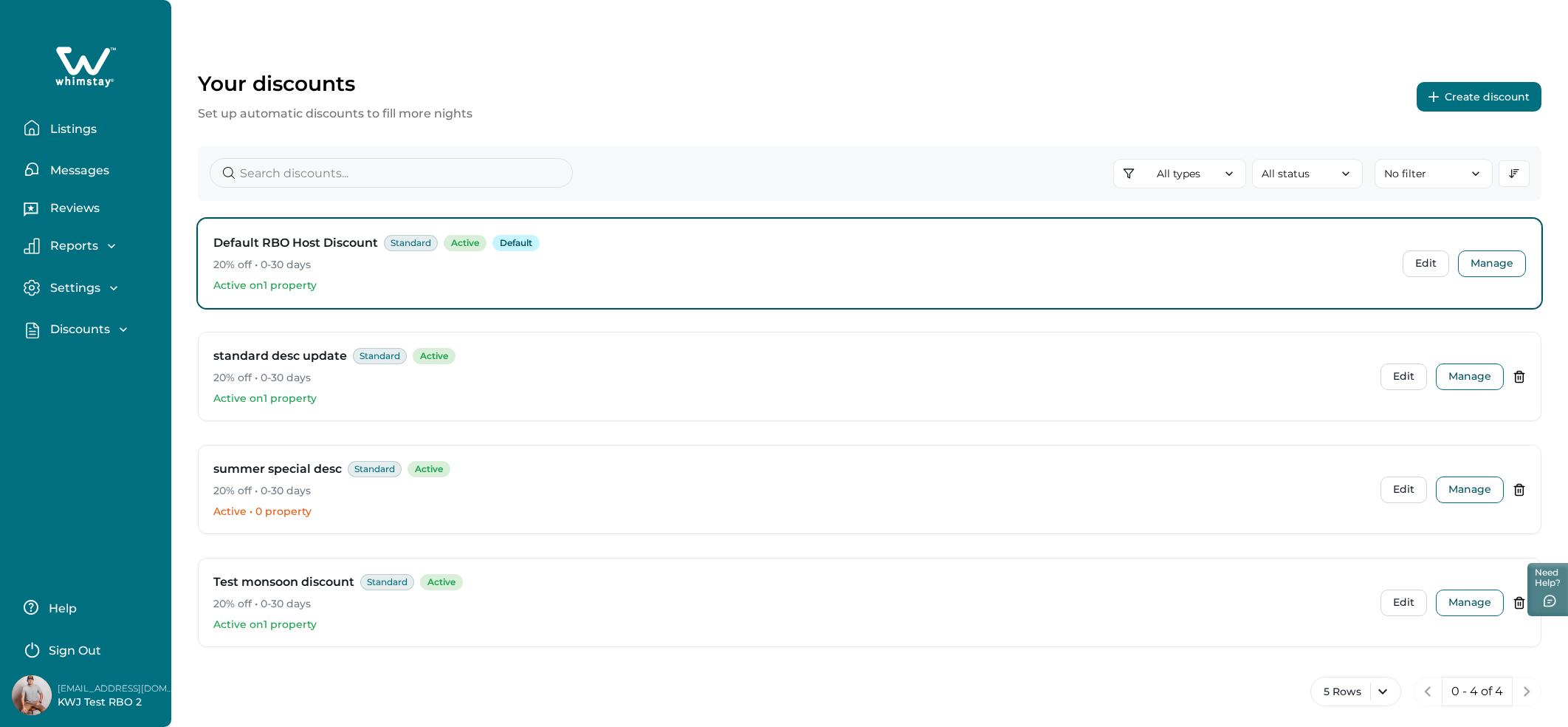
click at [56, 336] on p "Discounts" at bounding box center [77, 329] width 64 height 15
click at [75, 388] on p "Properties" at bounding box center [79, 391] width 68 height 15
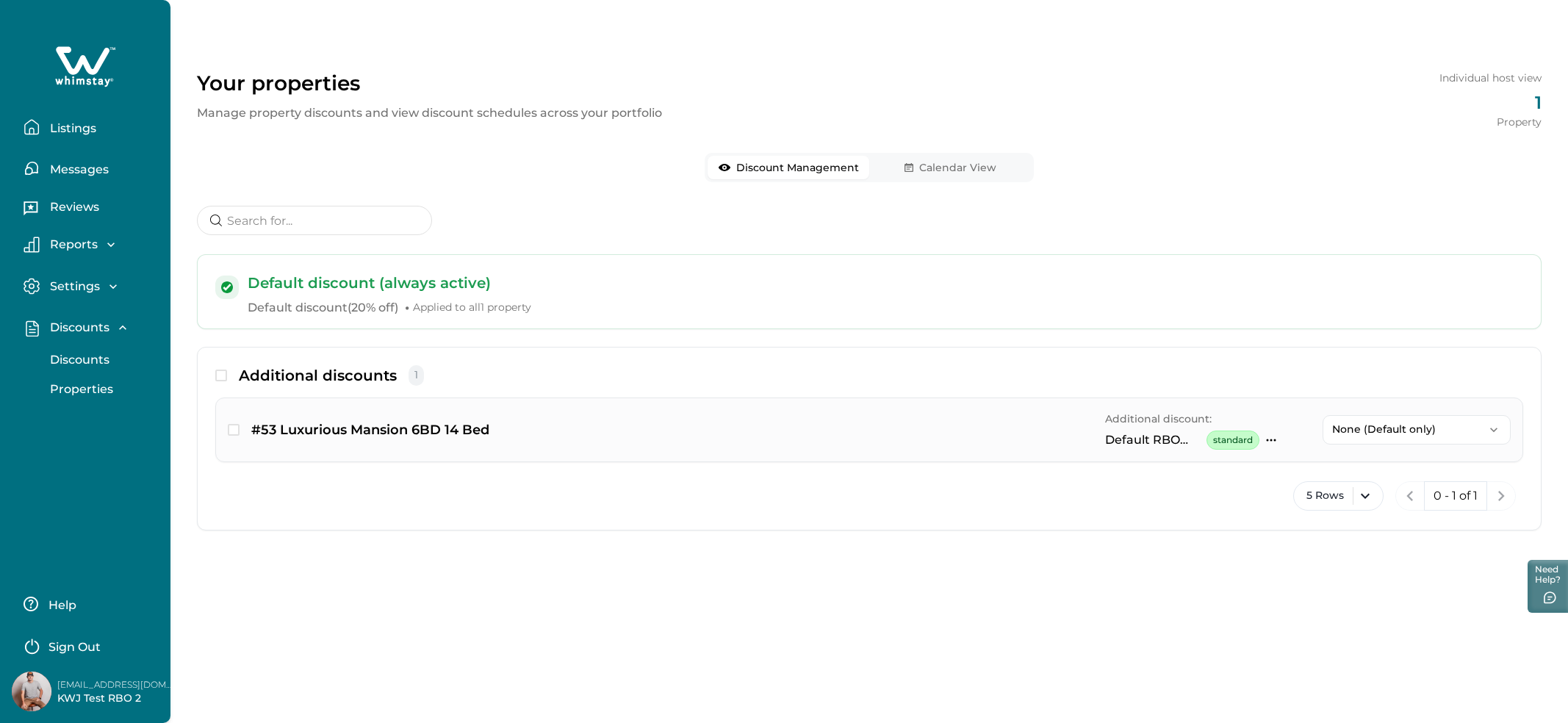
click at [433, 420] on p "#53 Luxurious Mansion 6BD 14 Bed" at bounding box center [370, 430] width 238 height 20
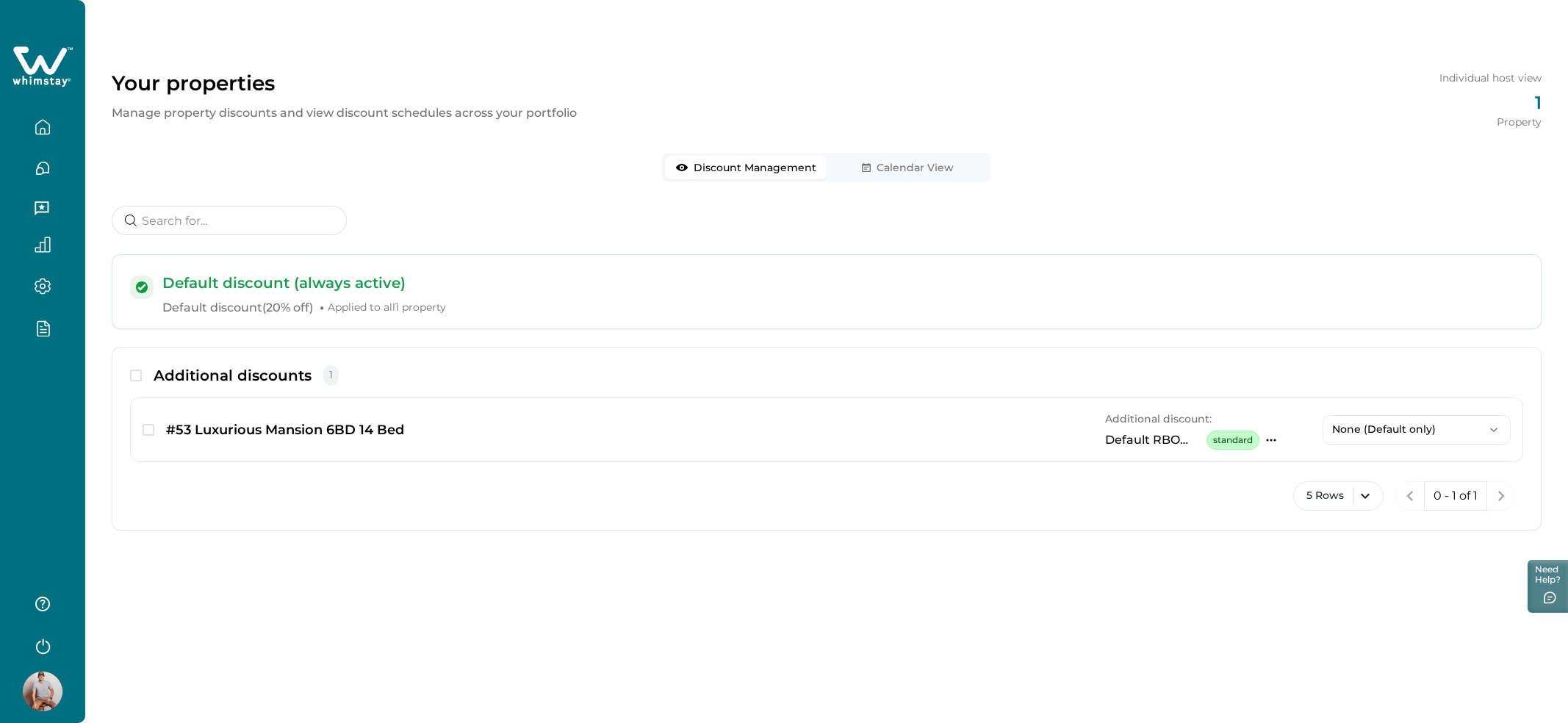
click at [895, 192] on div "Default discount (always active) Default discount ( 20% off ) • Applied to all …" at bounding box center [826, 368] width 1430 height 371
click at [891, 175] on button "Calendar View" at bounding box center [907, 168] width 162 height 24
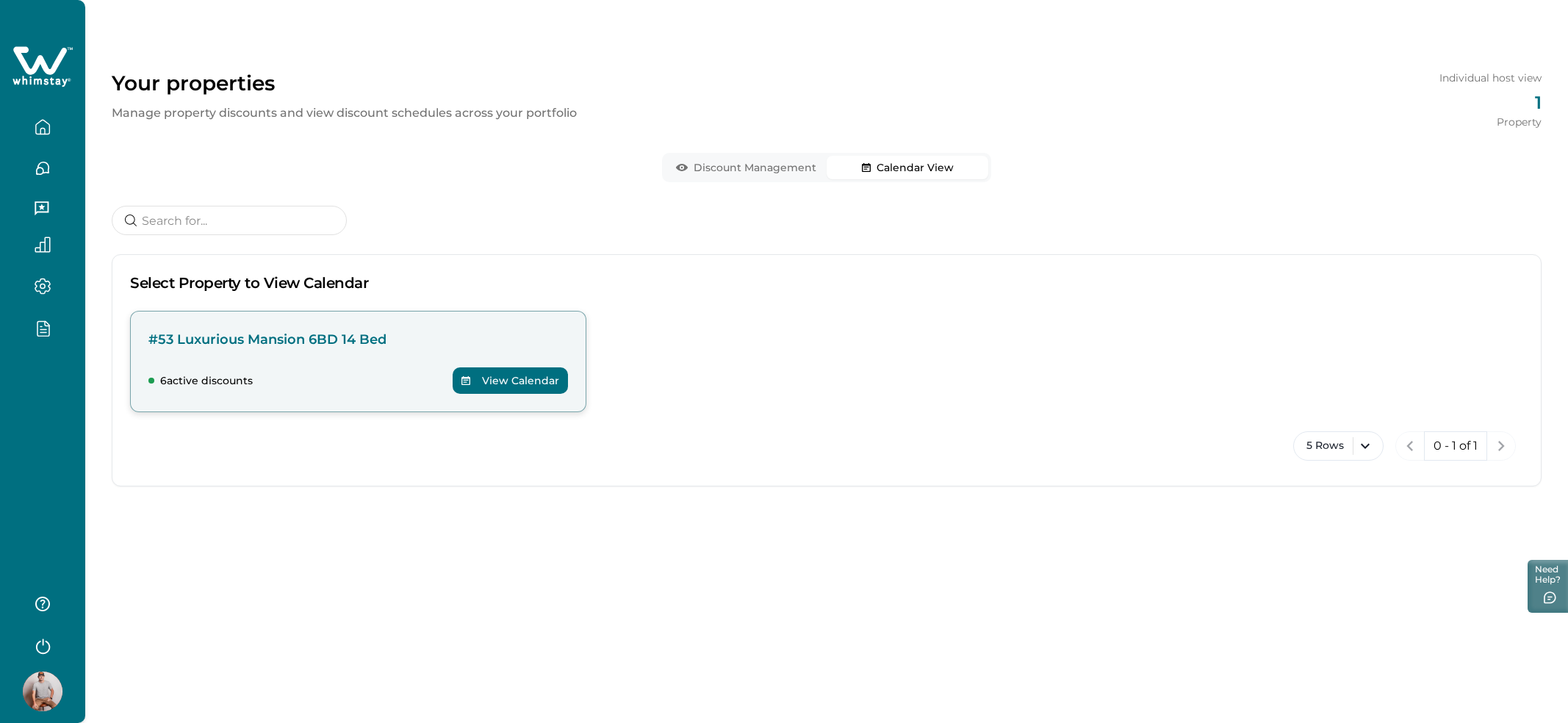
click at [393, 344] on p "#53 Luxurious Mansion 6BD 14 Bed" at bounding box center [358, 339] width 420 height 20
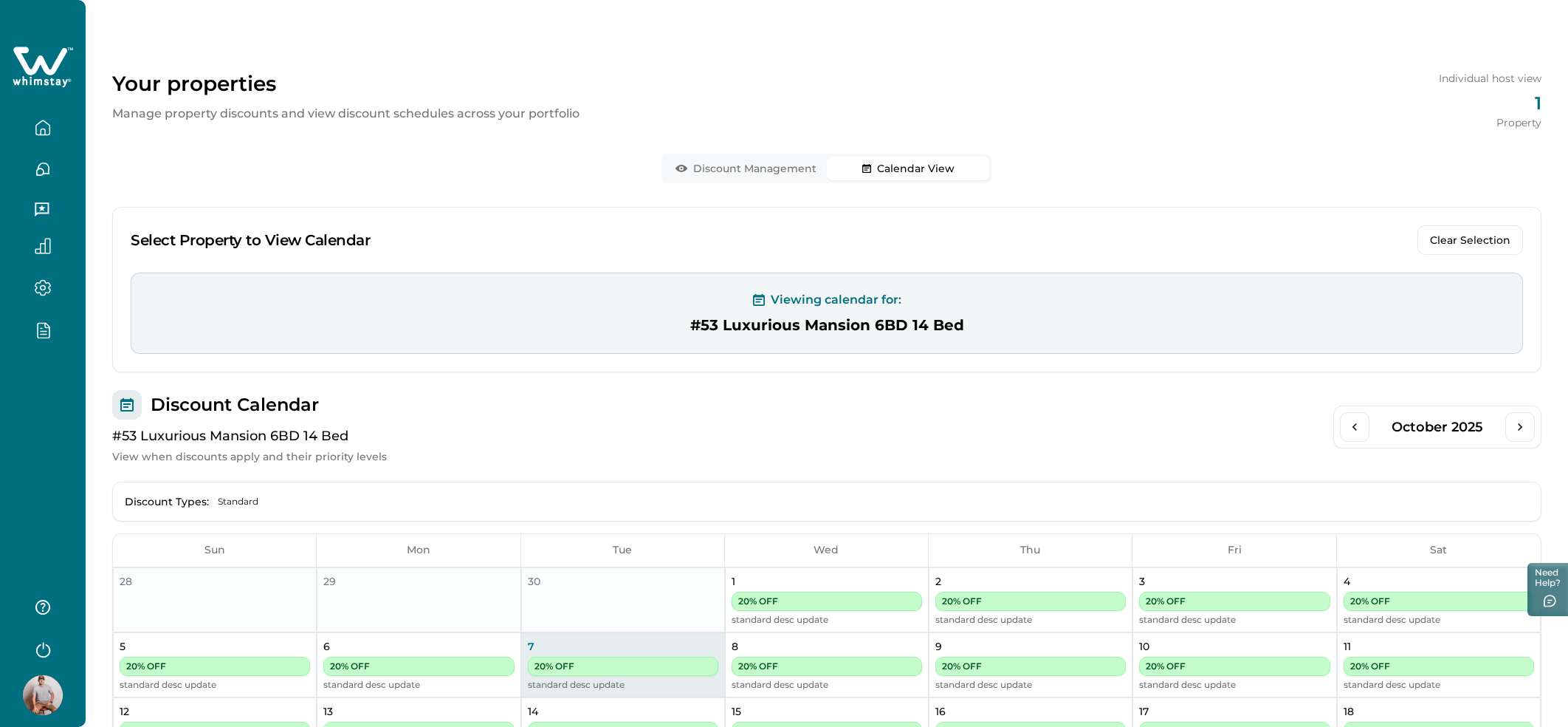
scroll to position [210, 0]
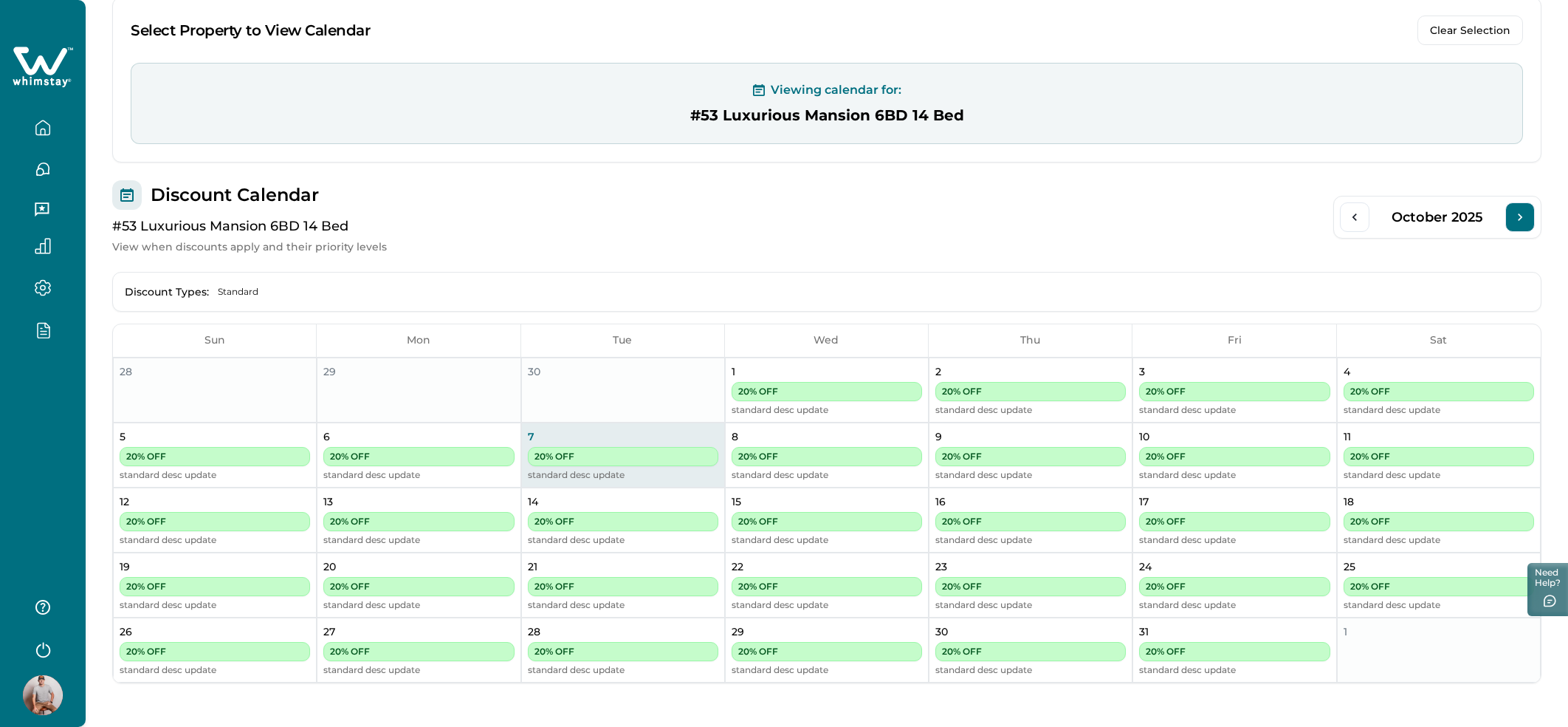
click at [1512, 216] on button "Next Month" at bounding box center [1520, 217] width 30 height 30
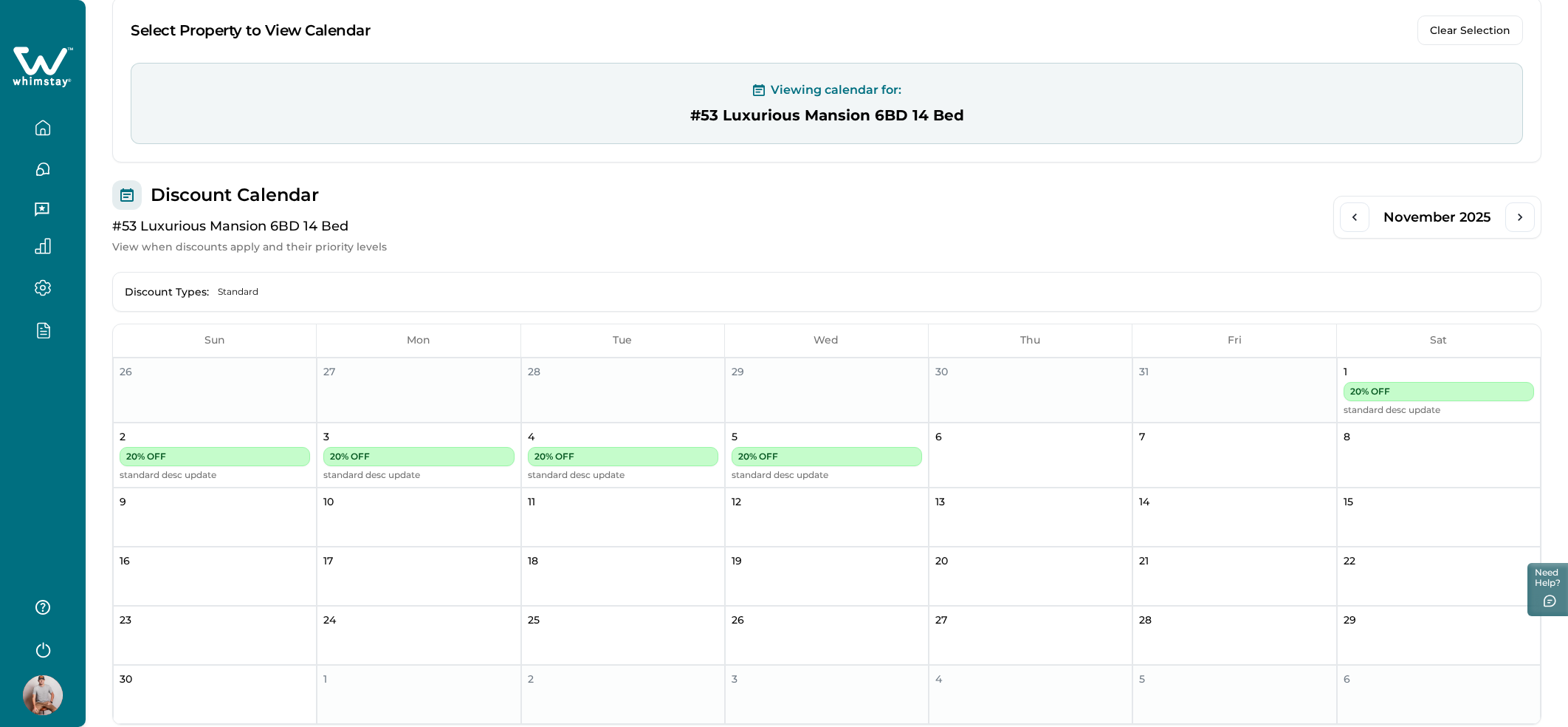
click at [1372, 218] on div "[DATE]" at bounding box center [1437, 218] width 208 height 43
click at [1340, 223] on button "Previous Month" at bounding box center [1355, 217] width 30 height 30
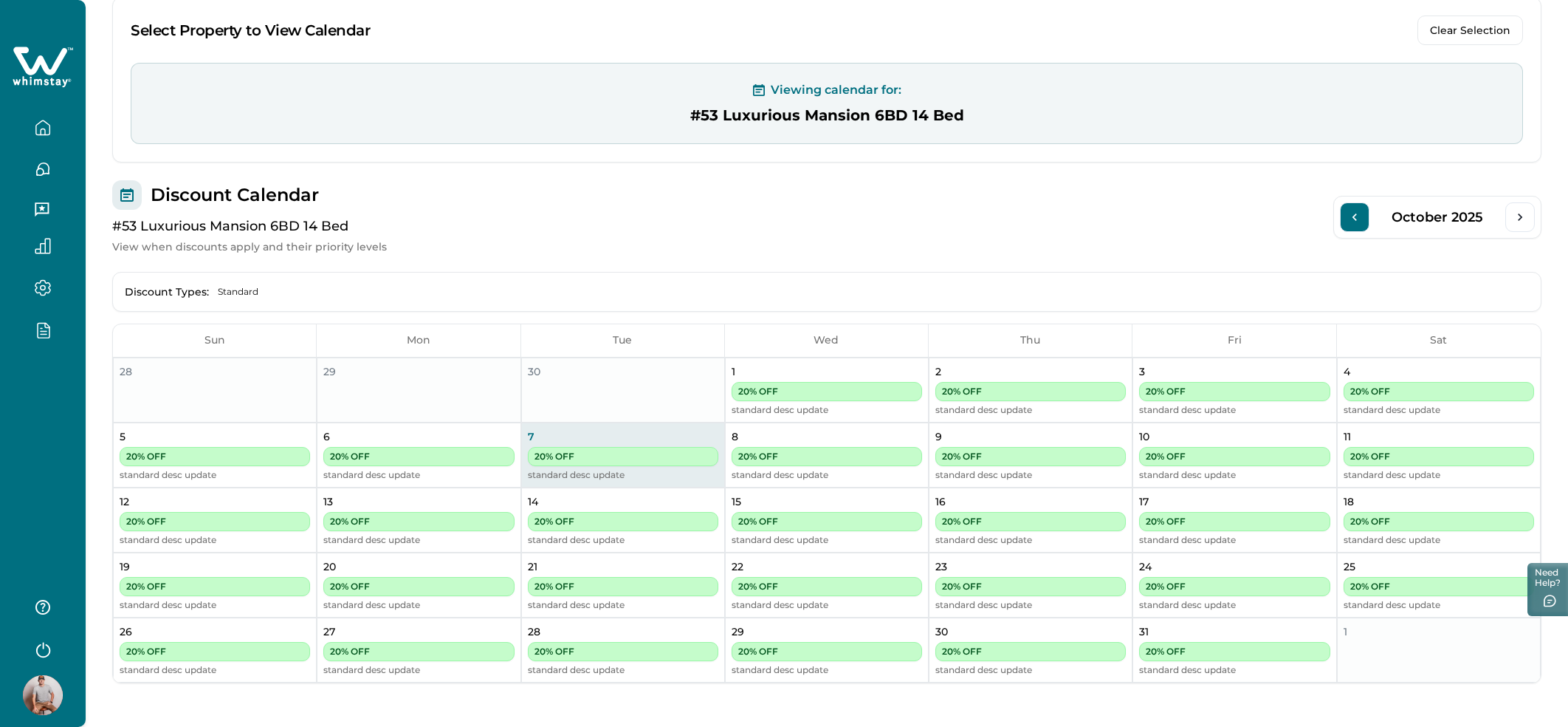
click at [1344, 223] on button "Previous Month" at bounding box center [1355, 217] width 30 height 30
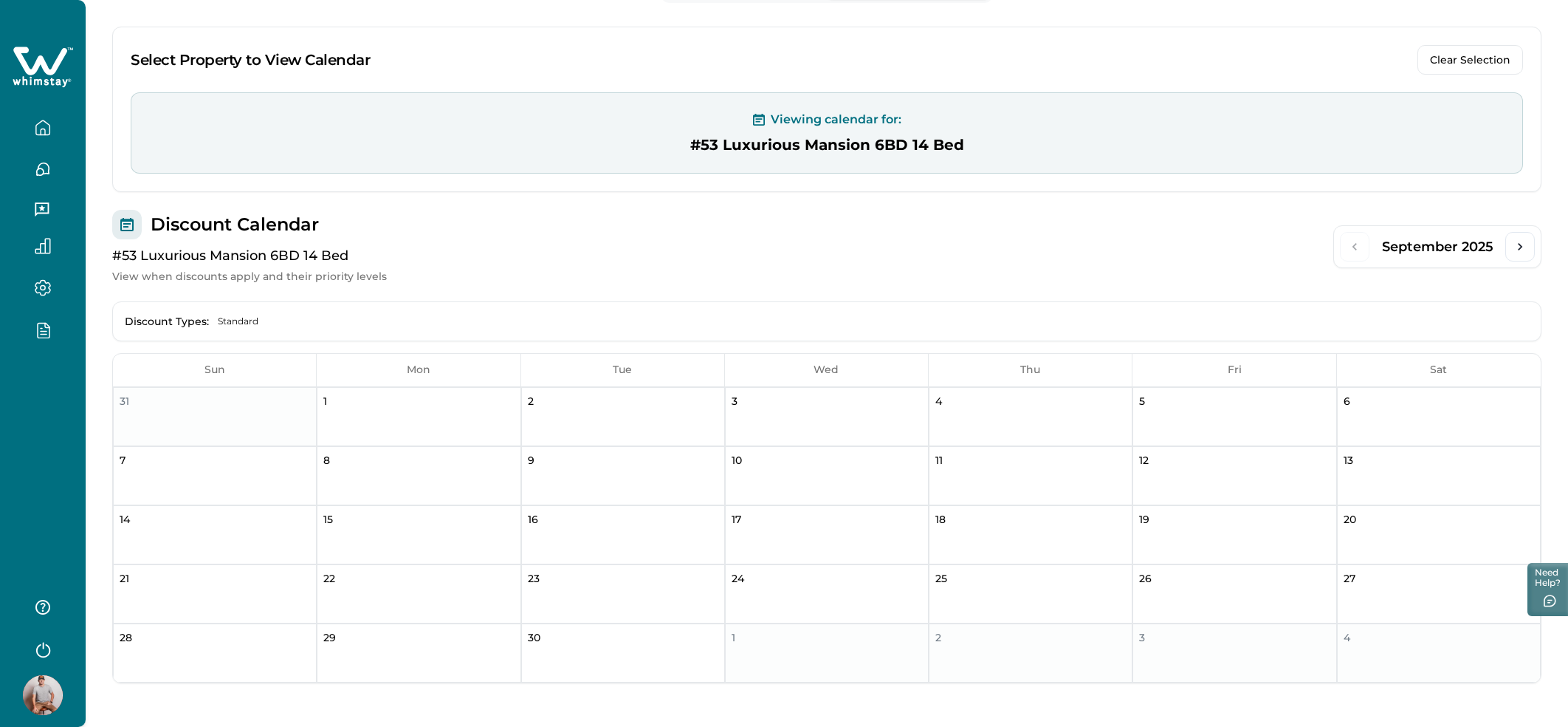
click at [39, 165] on icon "button" at bounding box center [43, 170] width 13 height 13
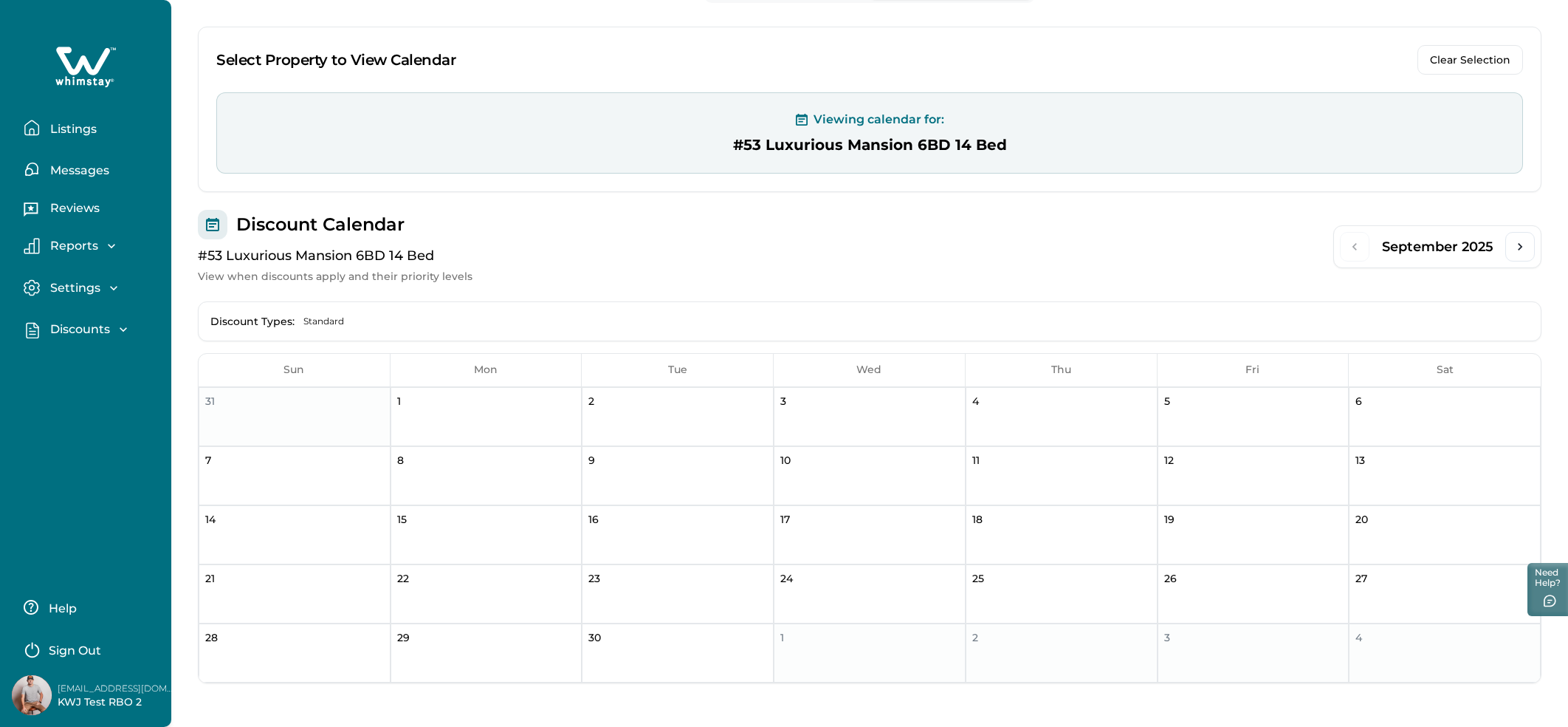
click at [62, 137] on button "Listings" at bounding box center [92, 128] width 136 height 30
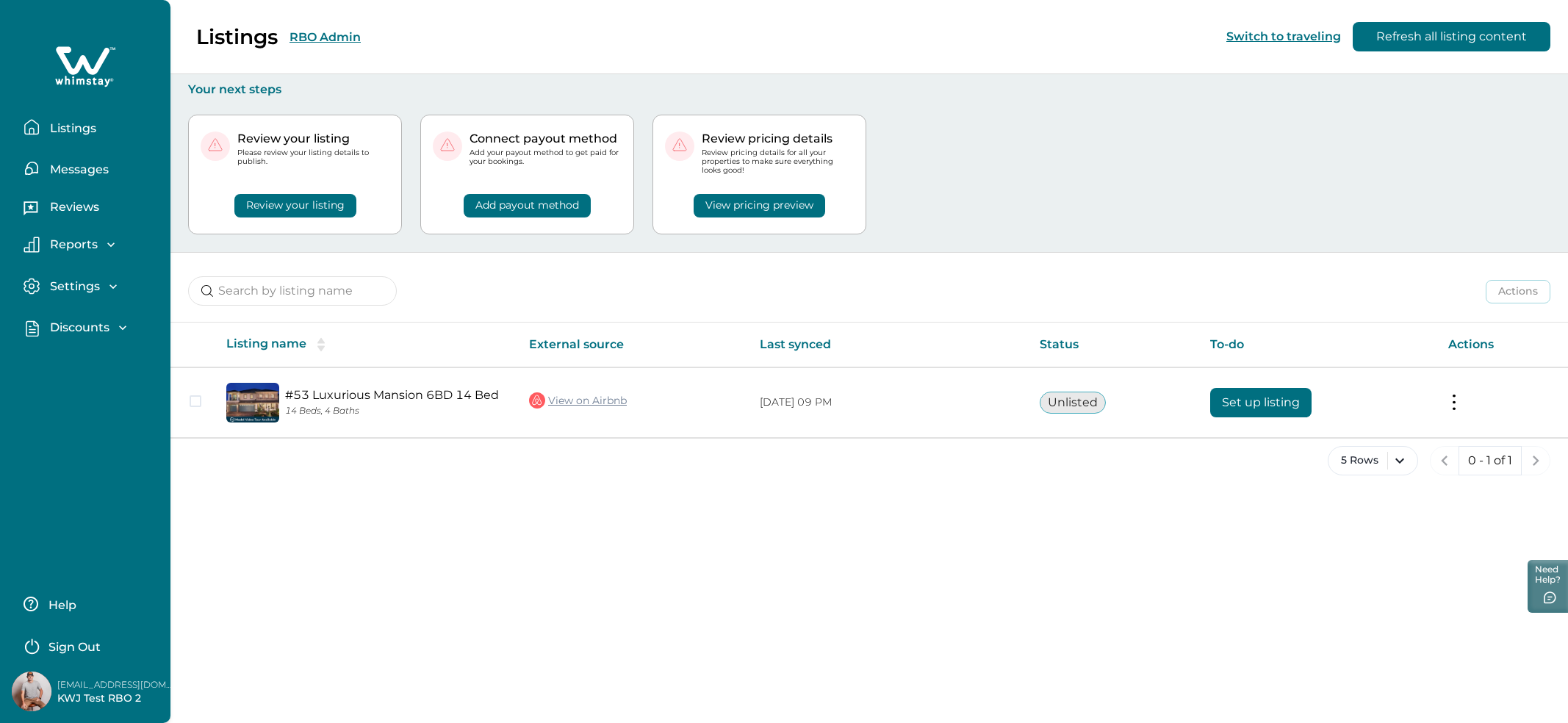
click at [97, 330] on p "Discounts" at bounding box center [77, 327] width 64 height 14
click at [72, 356] on p "Discounts" at bounding box center [77, 359] width 64 height 14
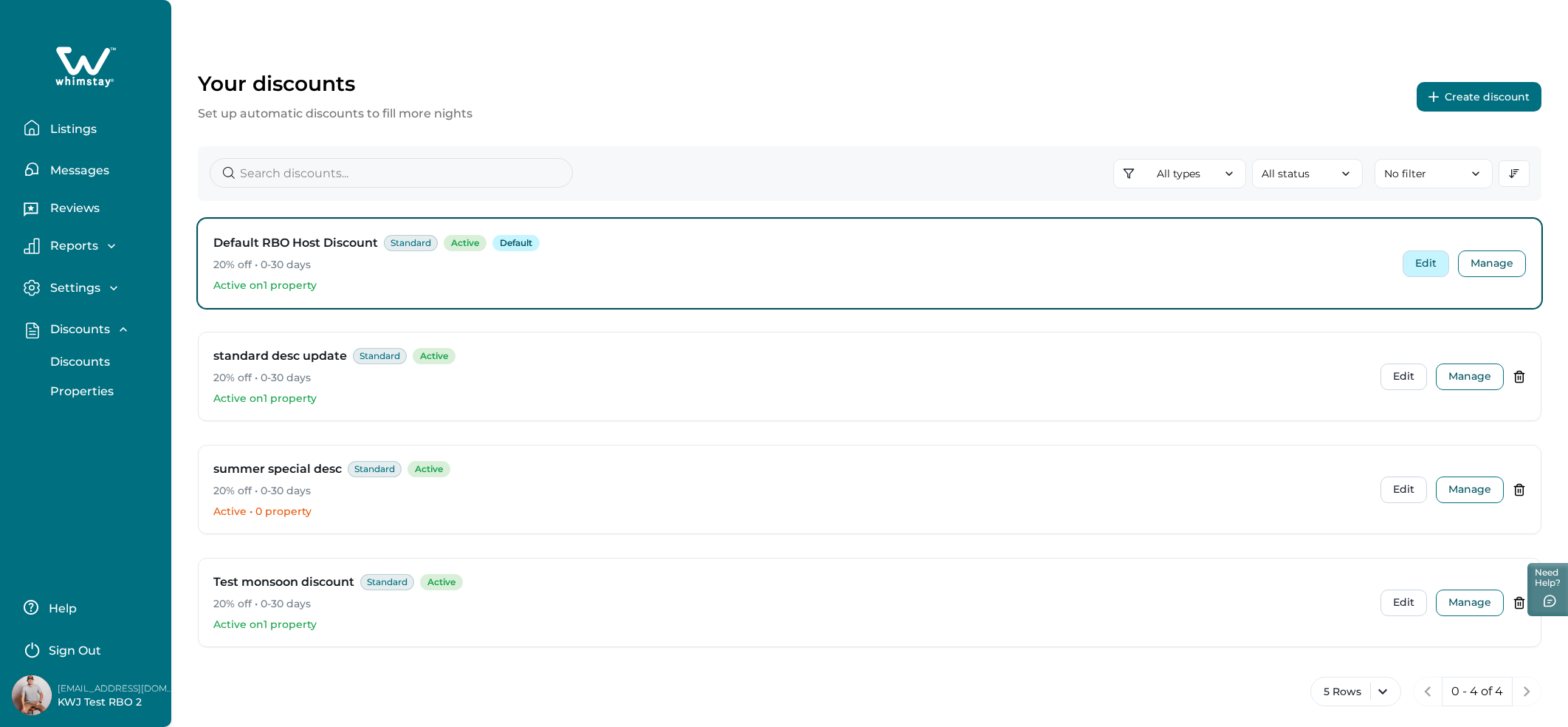
click at [1428, 260] on button "Edit" at bounding box center [1426, 263] width 46 height 27
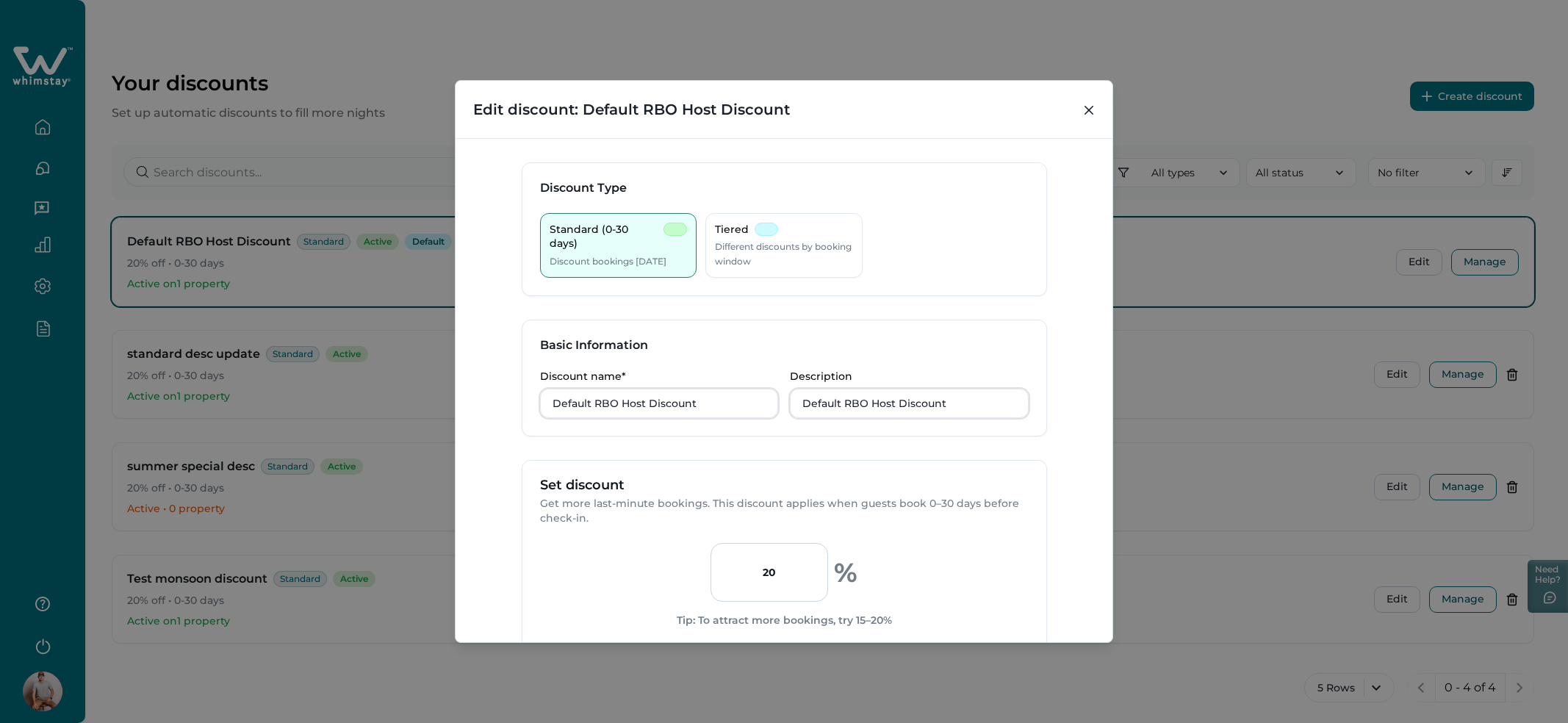
scroll to position [125, 0]
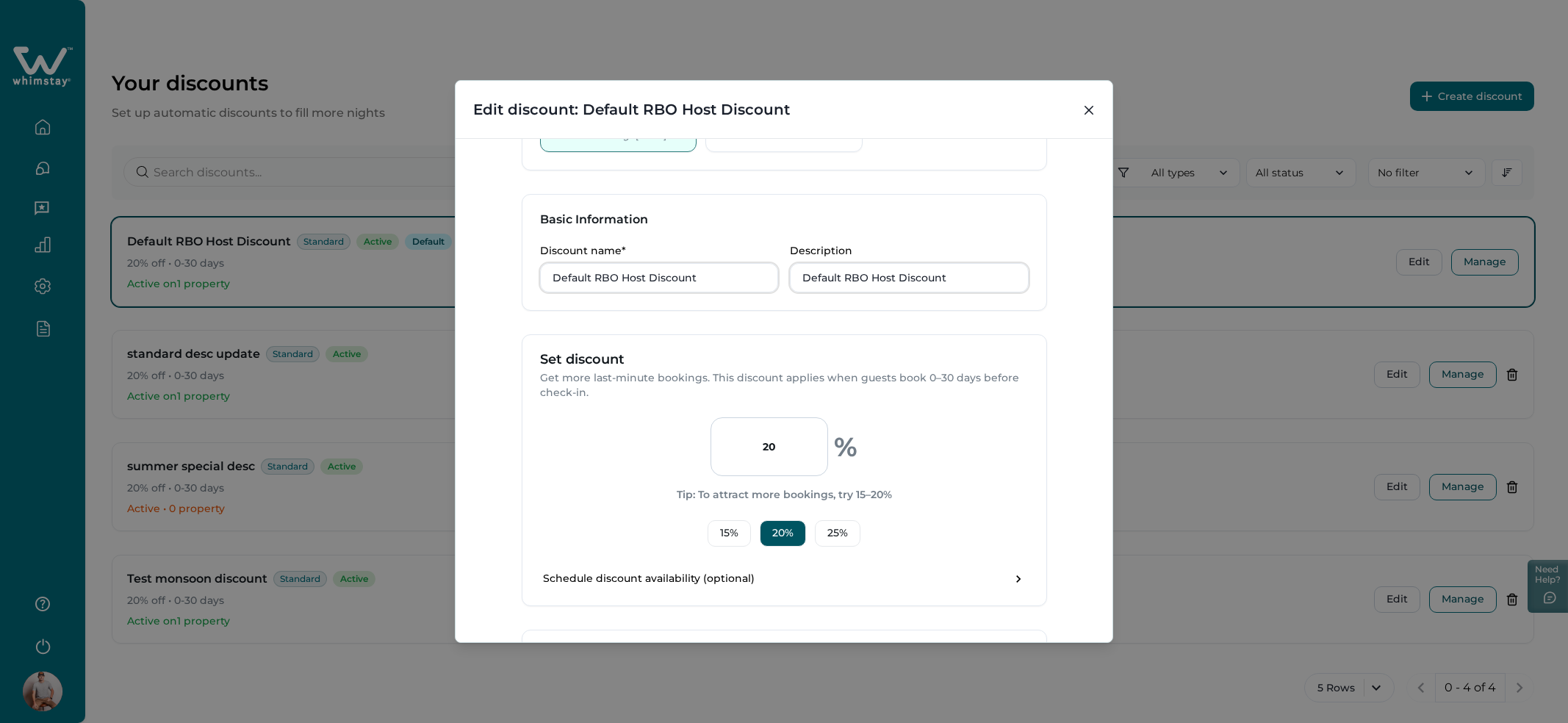
click at [796, 463] on input "20" at bounding box center [769, 446] width 118 height 59
click at [850, 545] on button "25 %" at bounding box center [837, 533] width 45 height 26
type input "25"
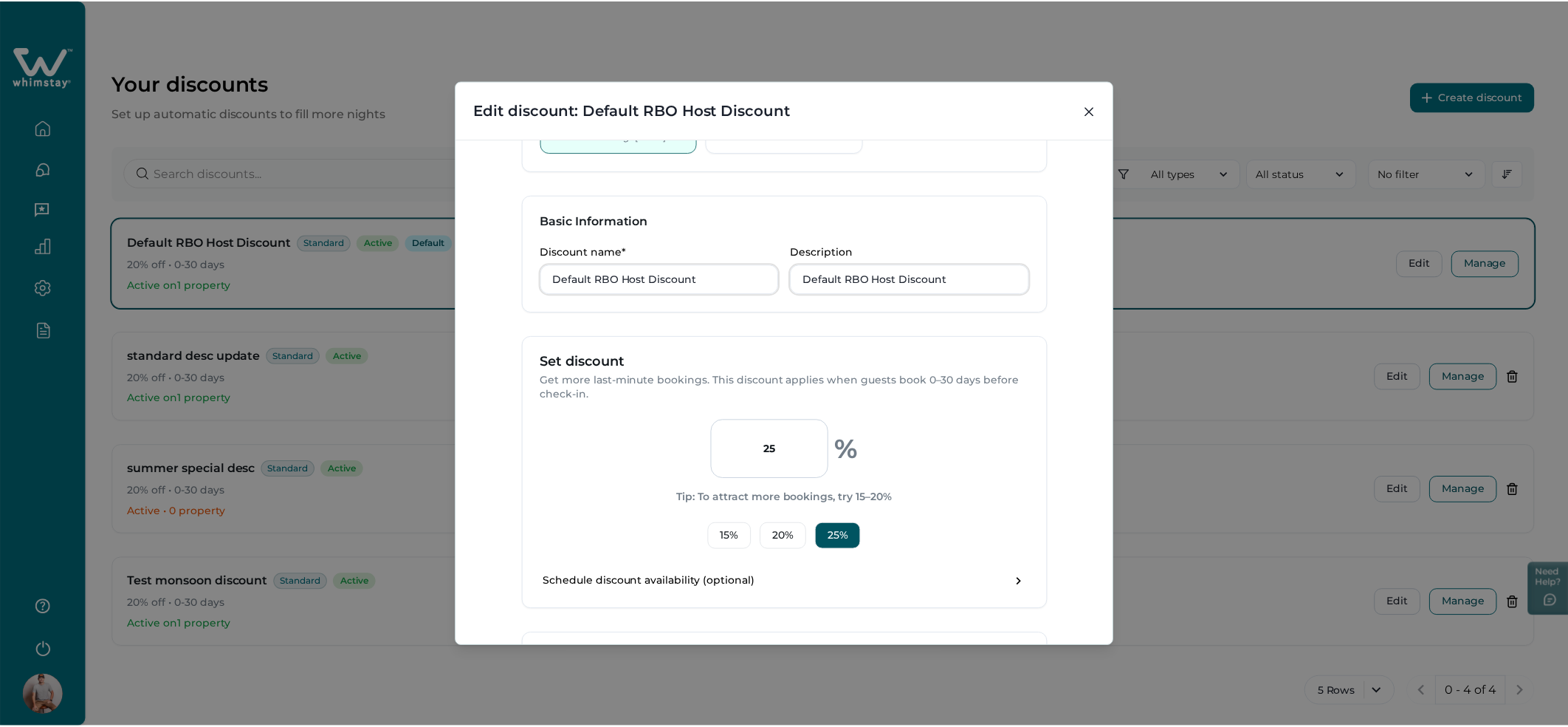
scroll to position [292, 0]
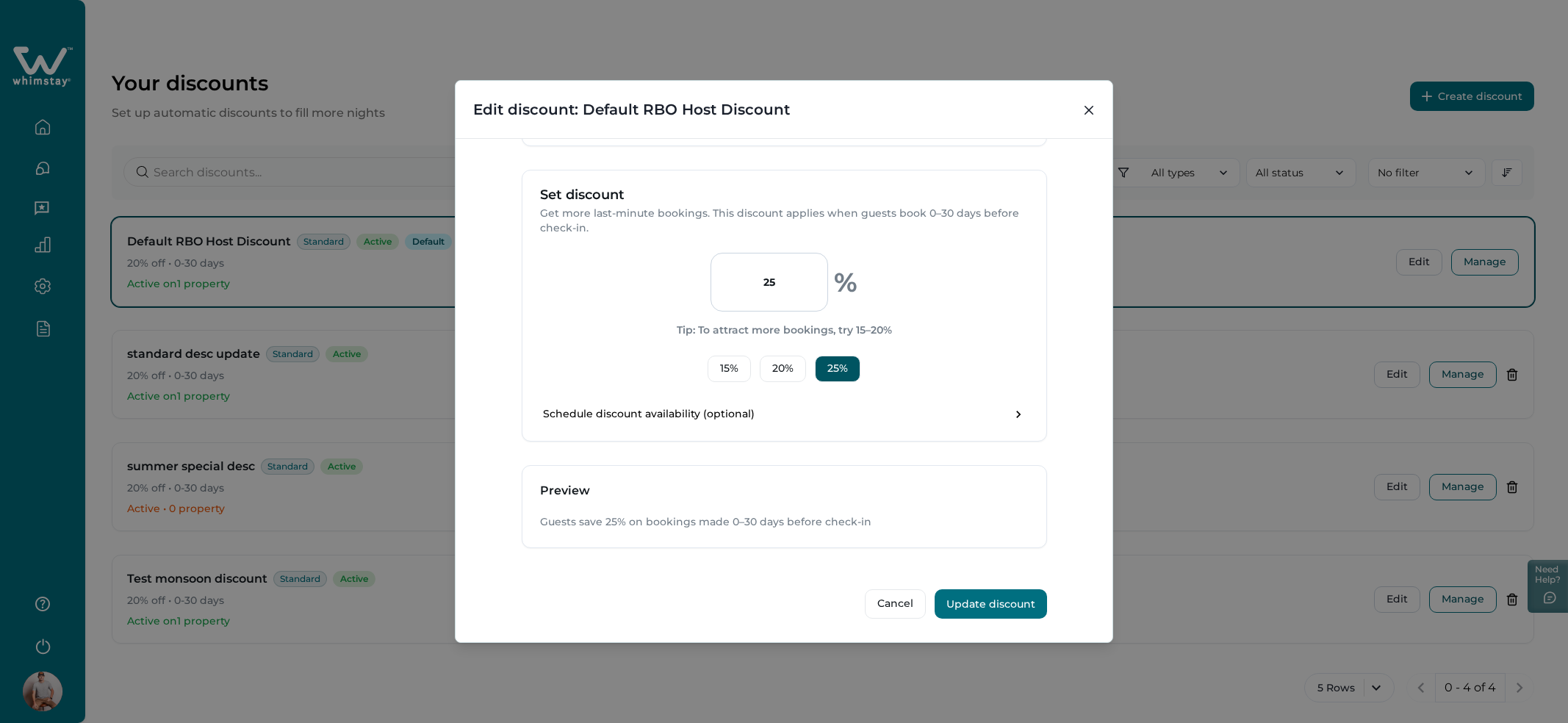
click at [989, 607] on button "Update discount" at bounding box center [991, 604] width 112 height 30
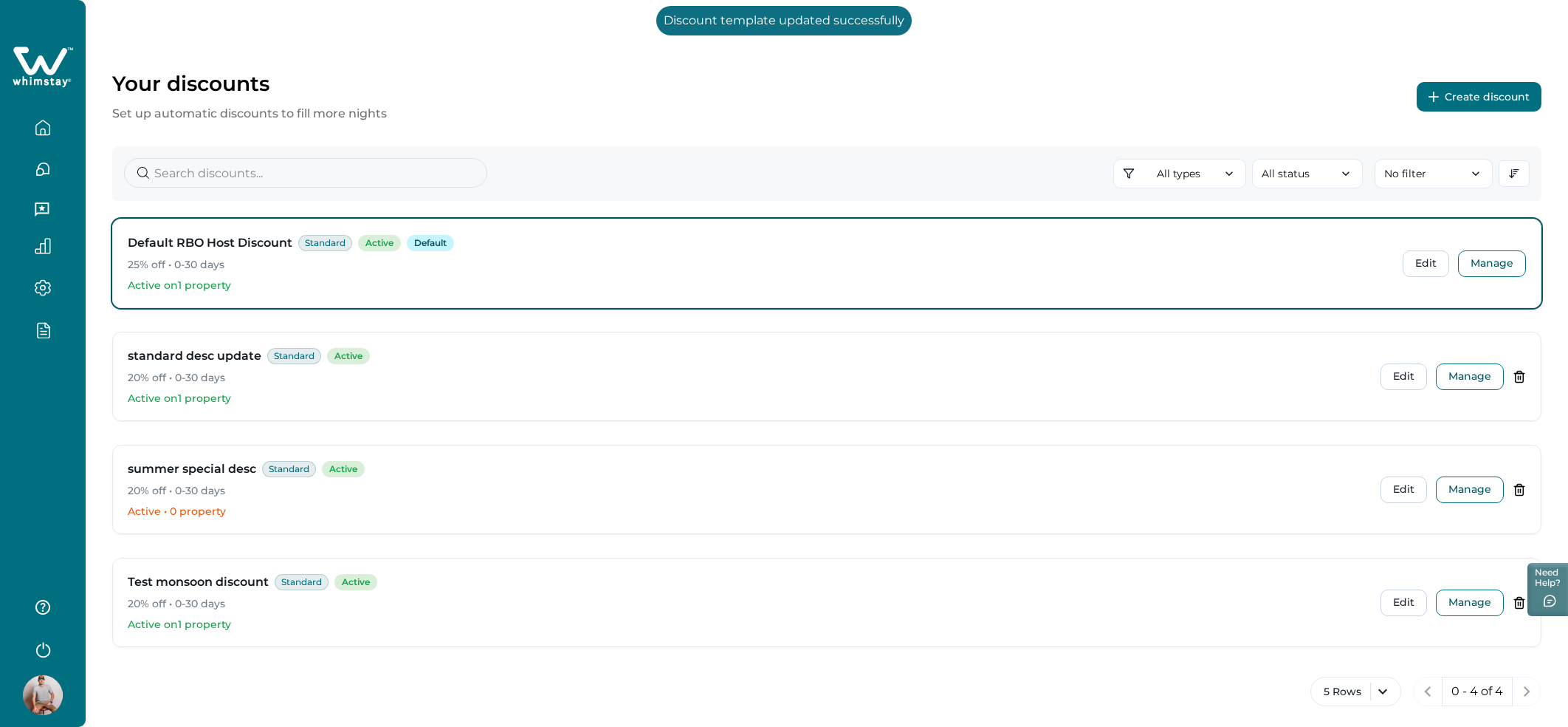
click at [42, 331] on icon "button" at bounding box center [43, 331] width 6 height 0
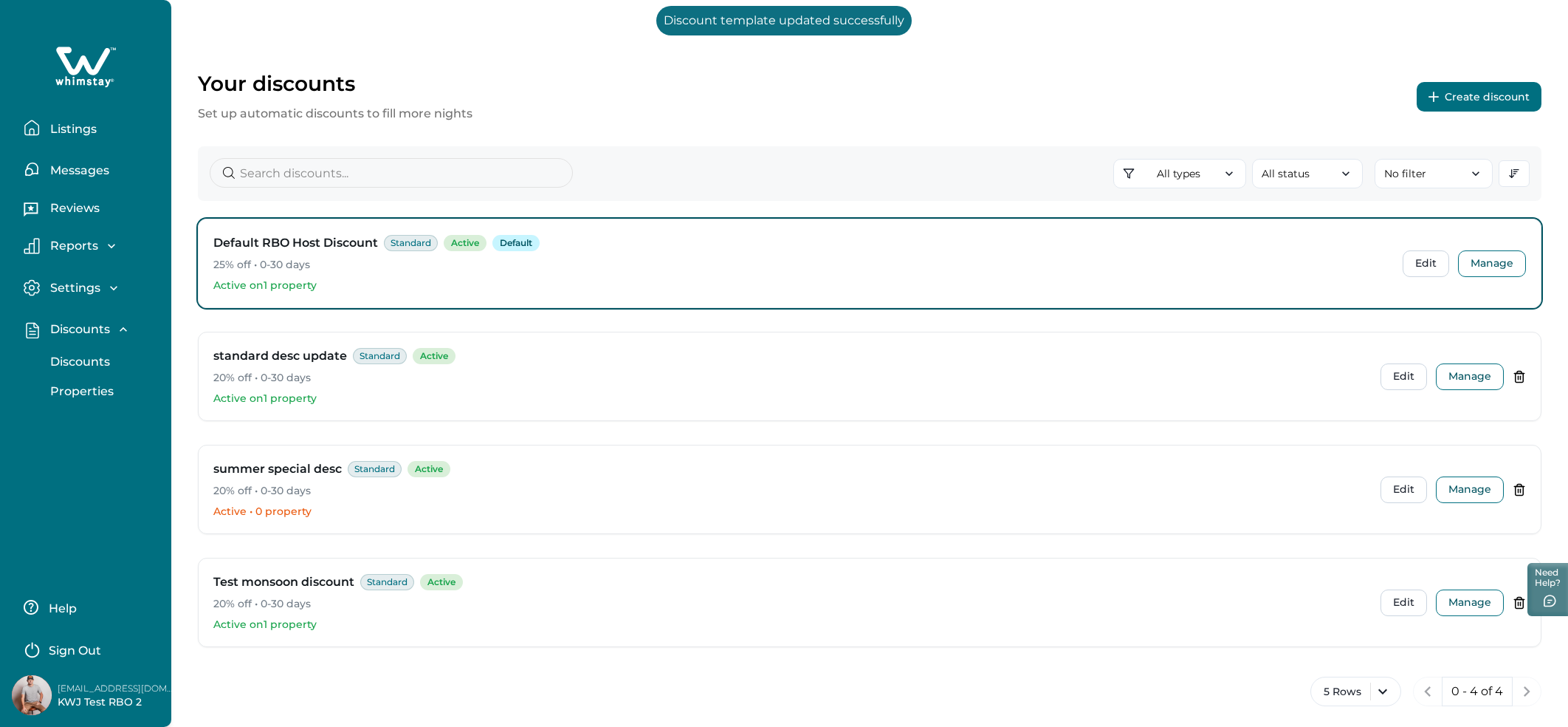
click at [59, 381] on button "Properties" at bounding box center [102, 391] width 136 height 30
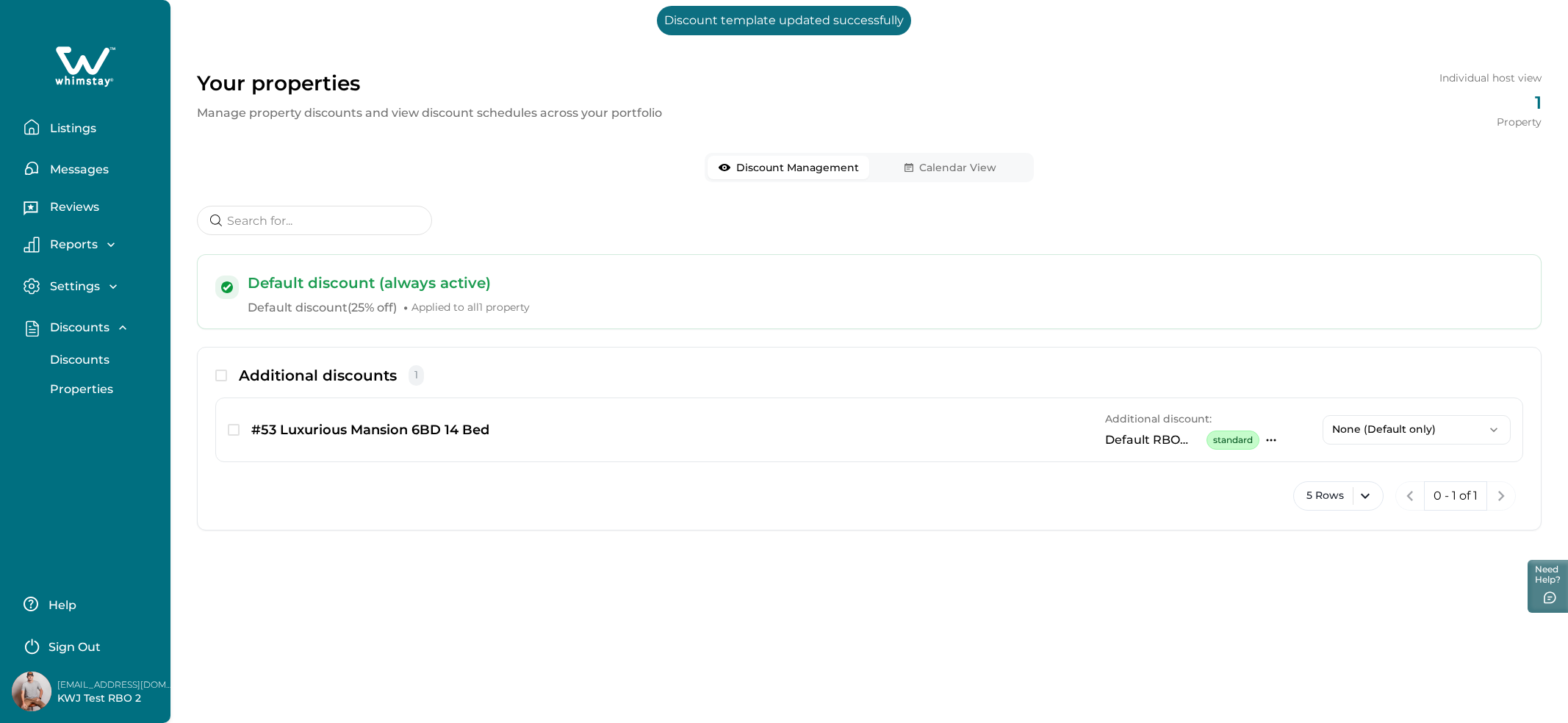
click at [916, 168] on button "Calendar View" at bounding box center [950, 168] width 162 height 24
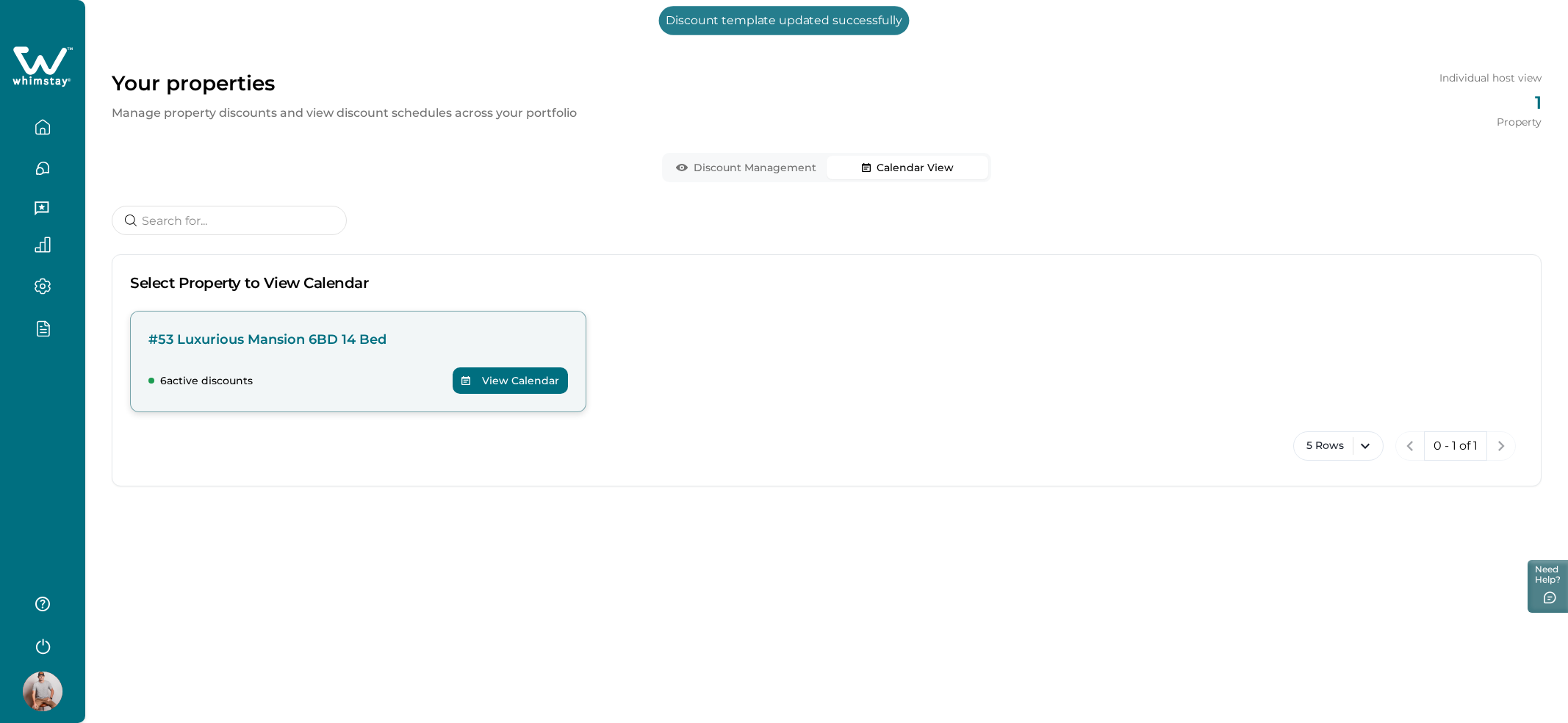
click at [503, 368] on button "View Calendar" at bounding box center [509, 380] width 115 height 26
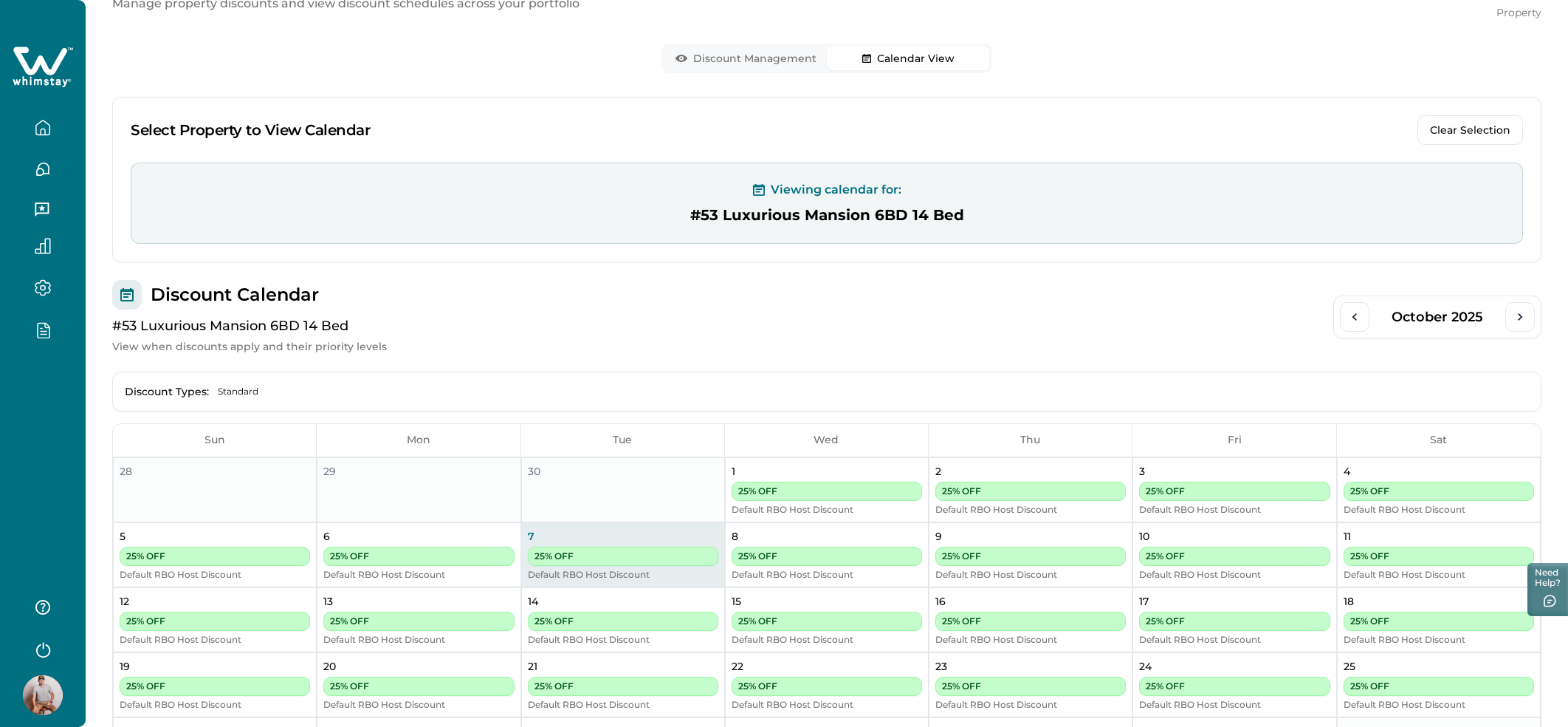
scroll to position [210, 0]
